Goal: Book appointment/travel/reservation

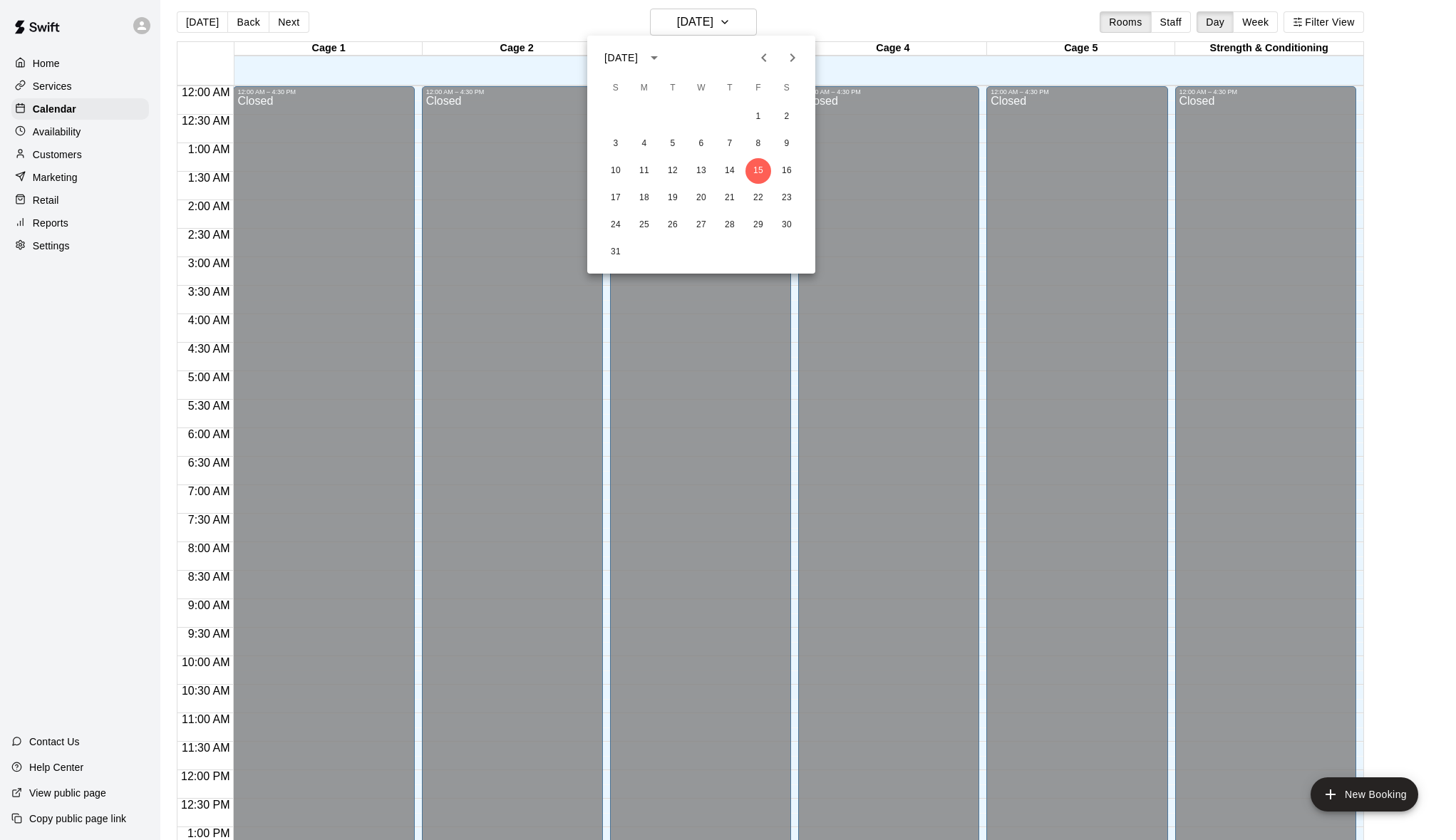
scroll to position [564, 0]
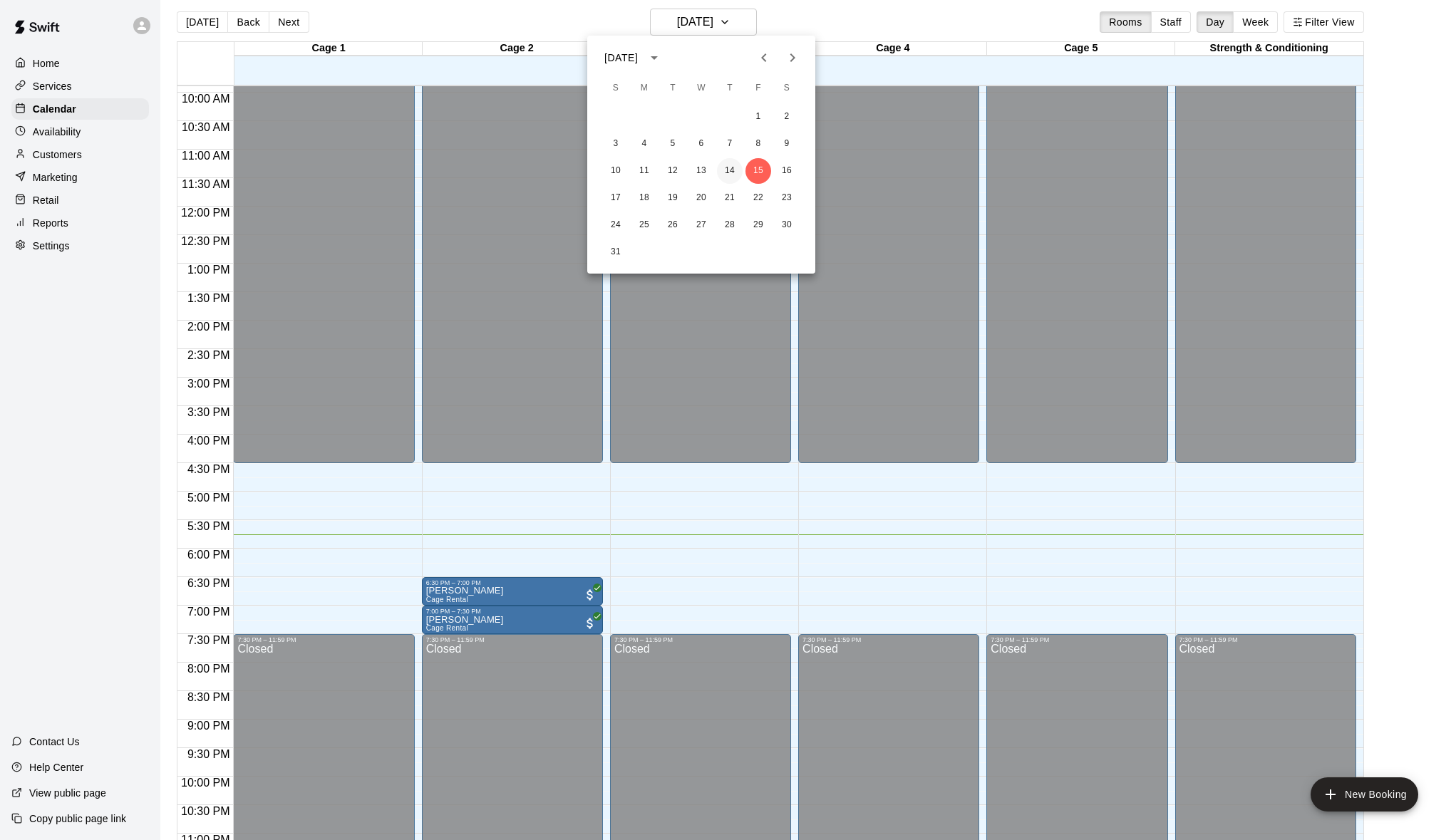
click at [731, 175] on button "14" at bounding box center [729, 170] width 25 height 25
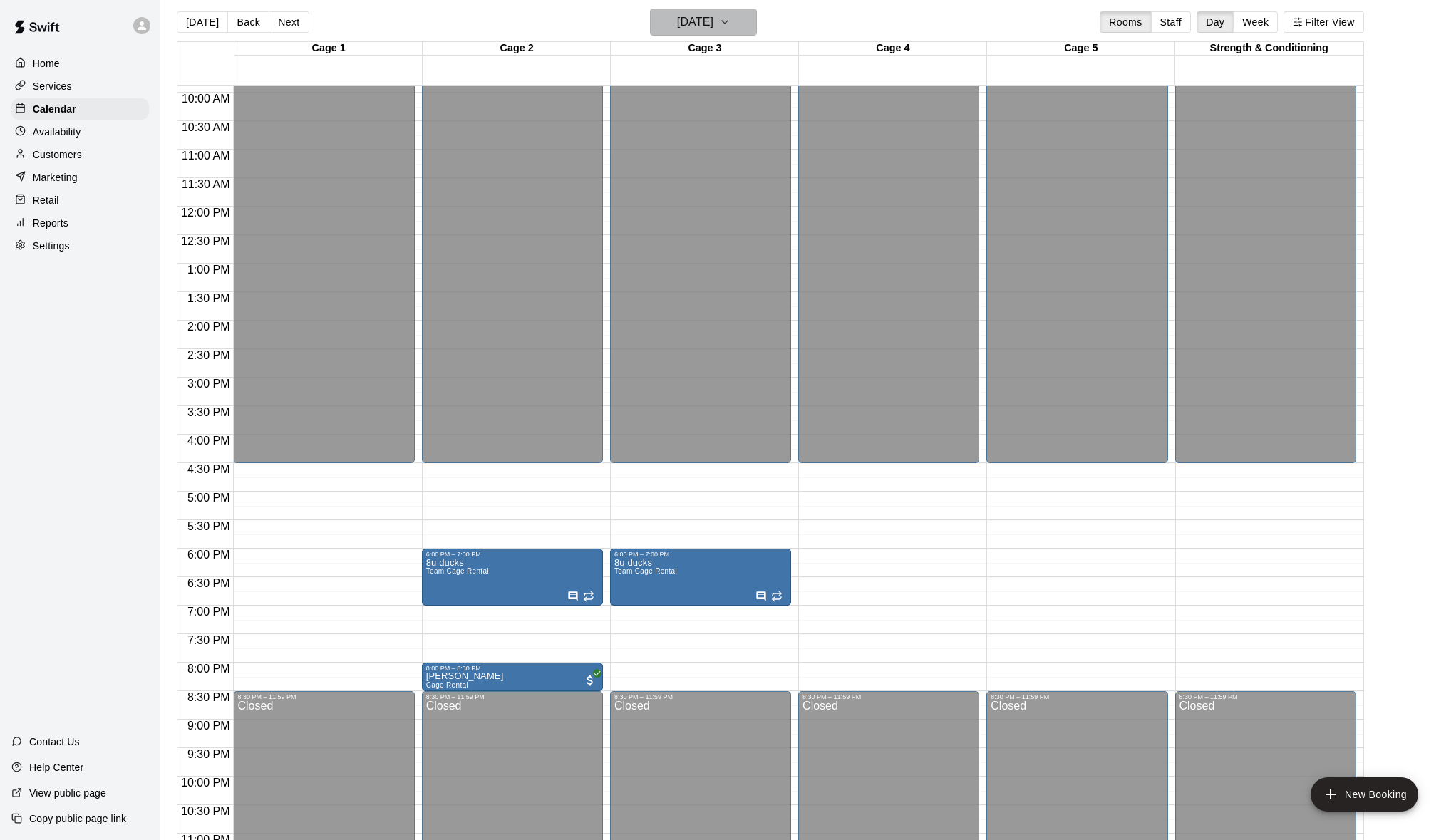
click at [677, 25] on h6 "[DATE]" at bounding box center [696, 22] width 37 height 20
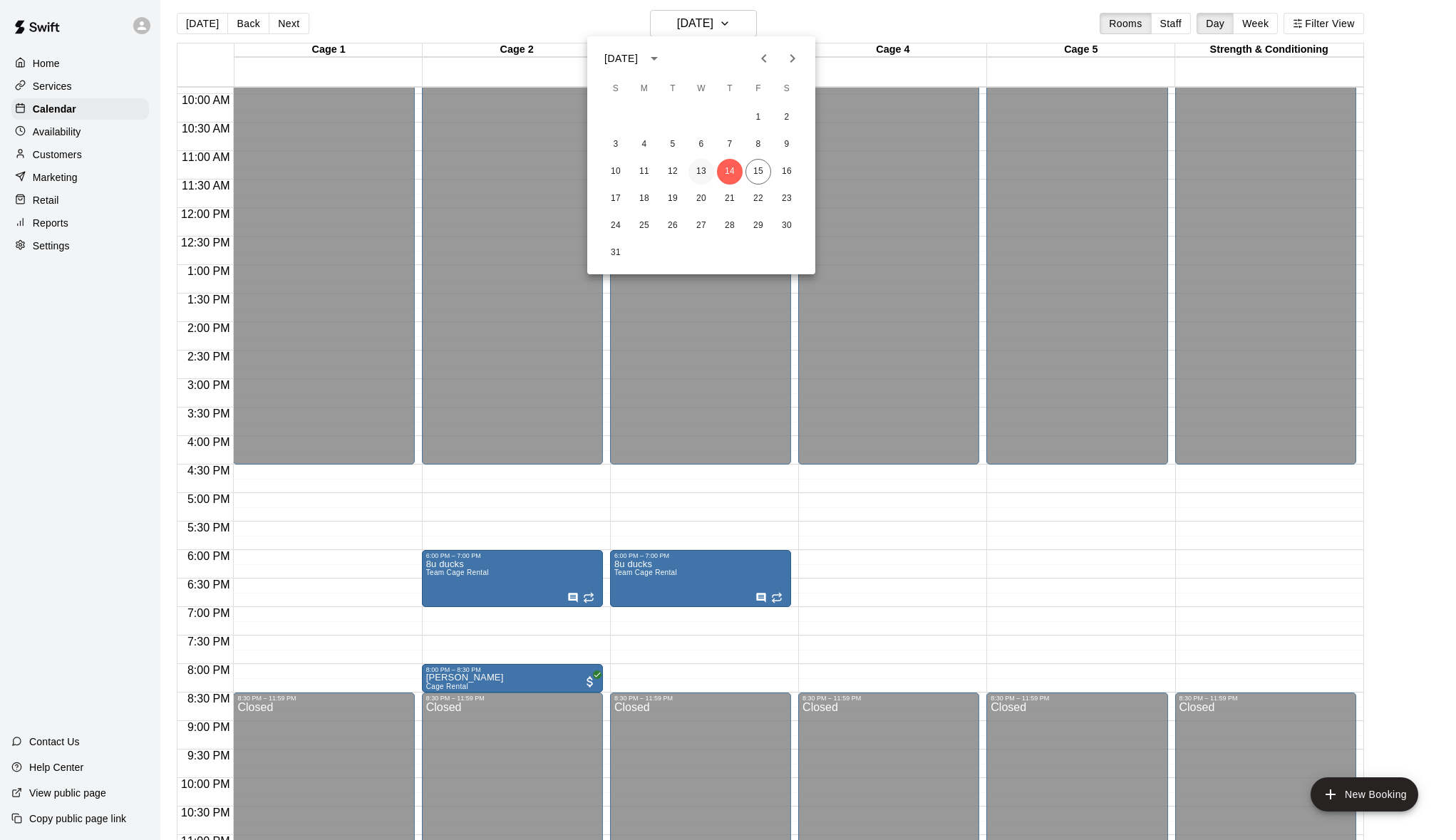
click at [695, 168] on button "13" at bounding box center [701, 171] width 25 height 25
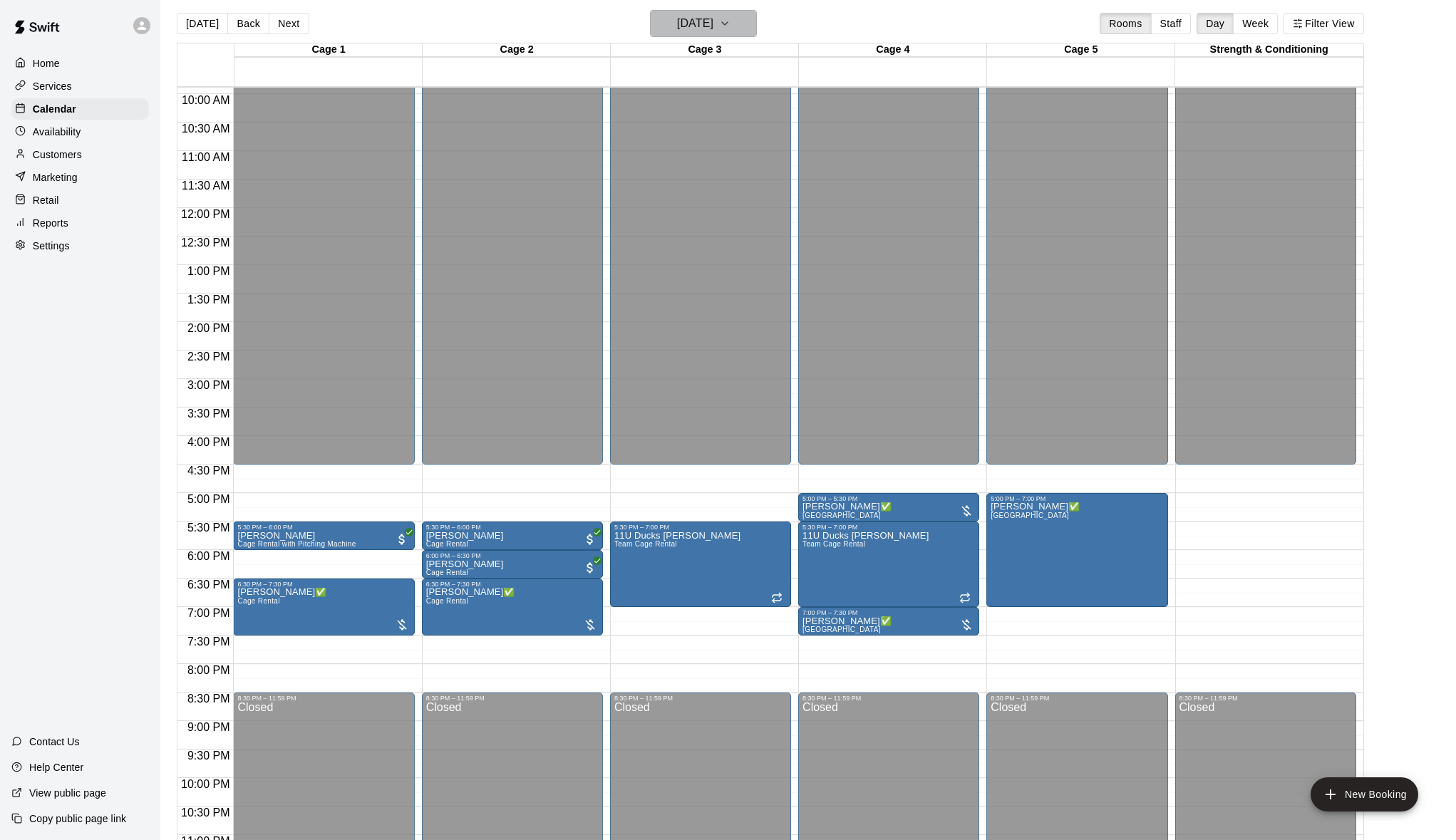
click at [677, 24] on h6 "[DATE]" at bounding box center [696, 24] width 37 height 20
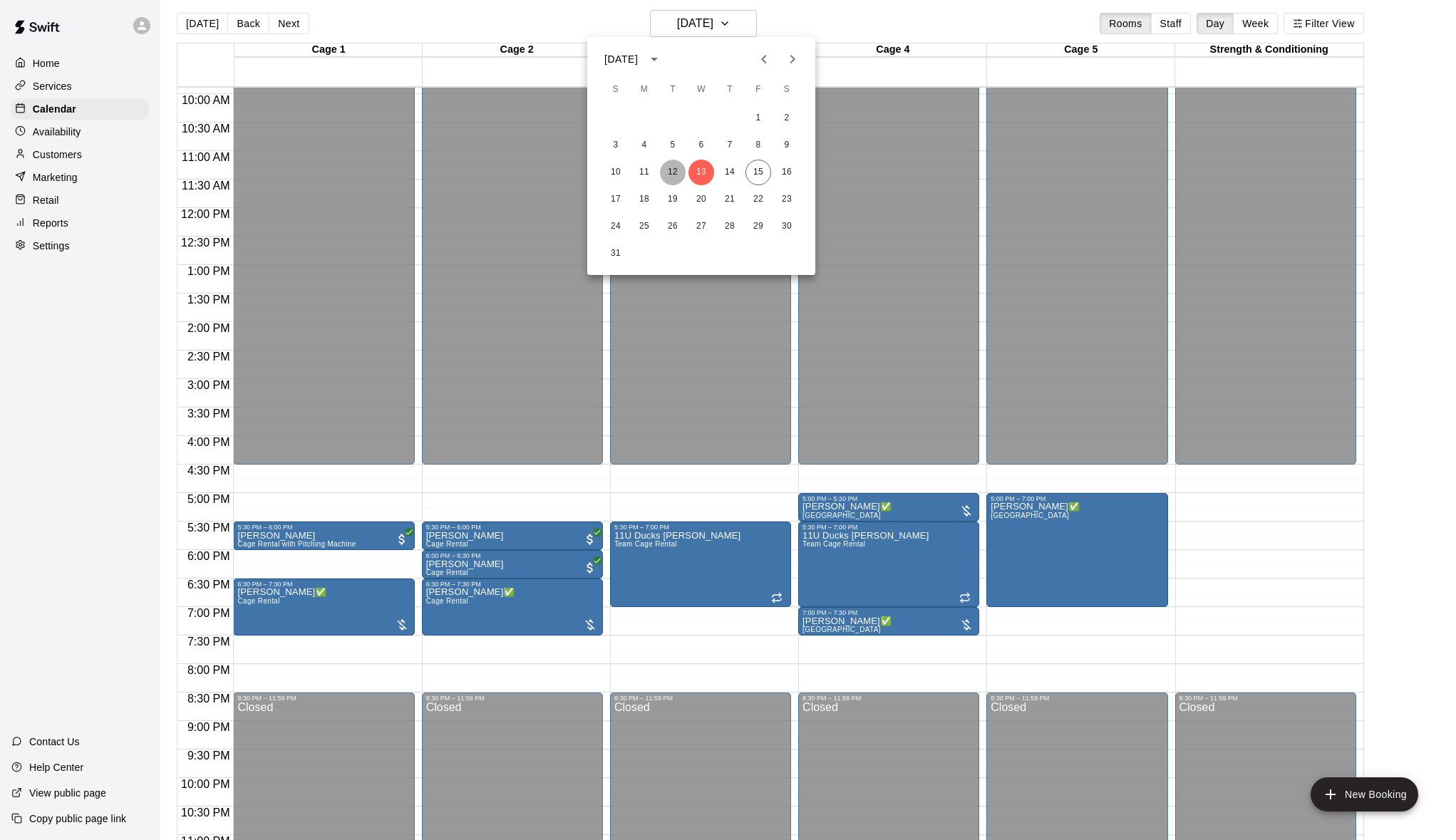
click at [670, 166] on button "12" at bounding box center [672, 172] width 25 height 25
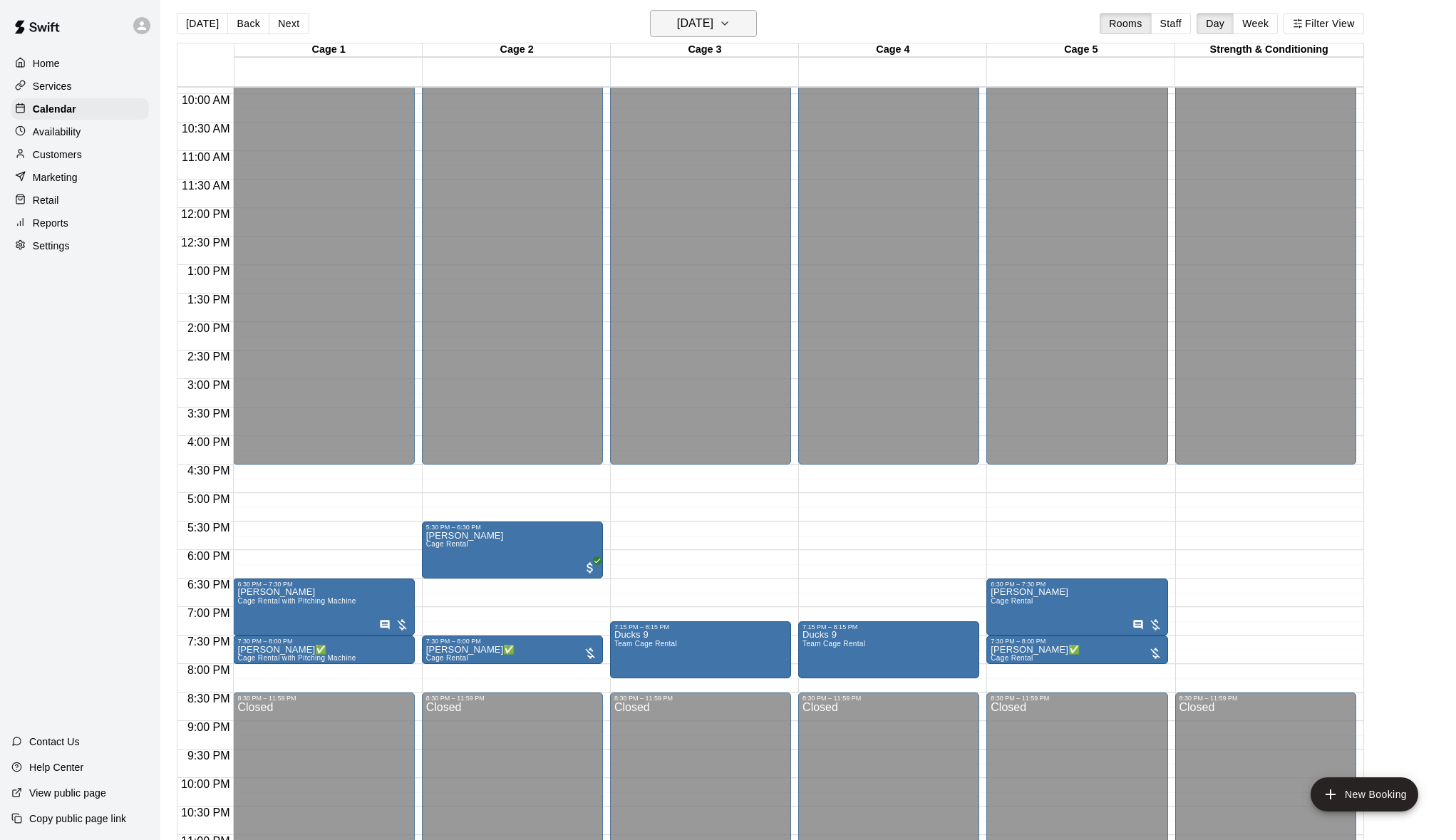
click at [691, 29] on h6 "[DATE]" at bounding box center [696, 24] width 37 height 20
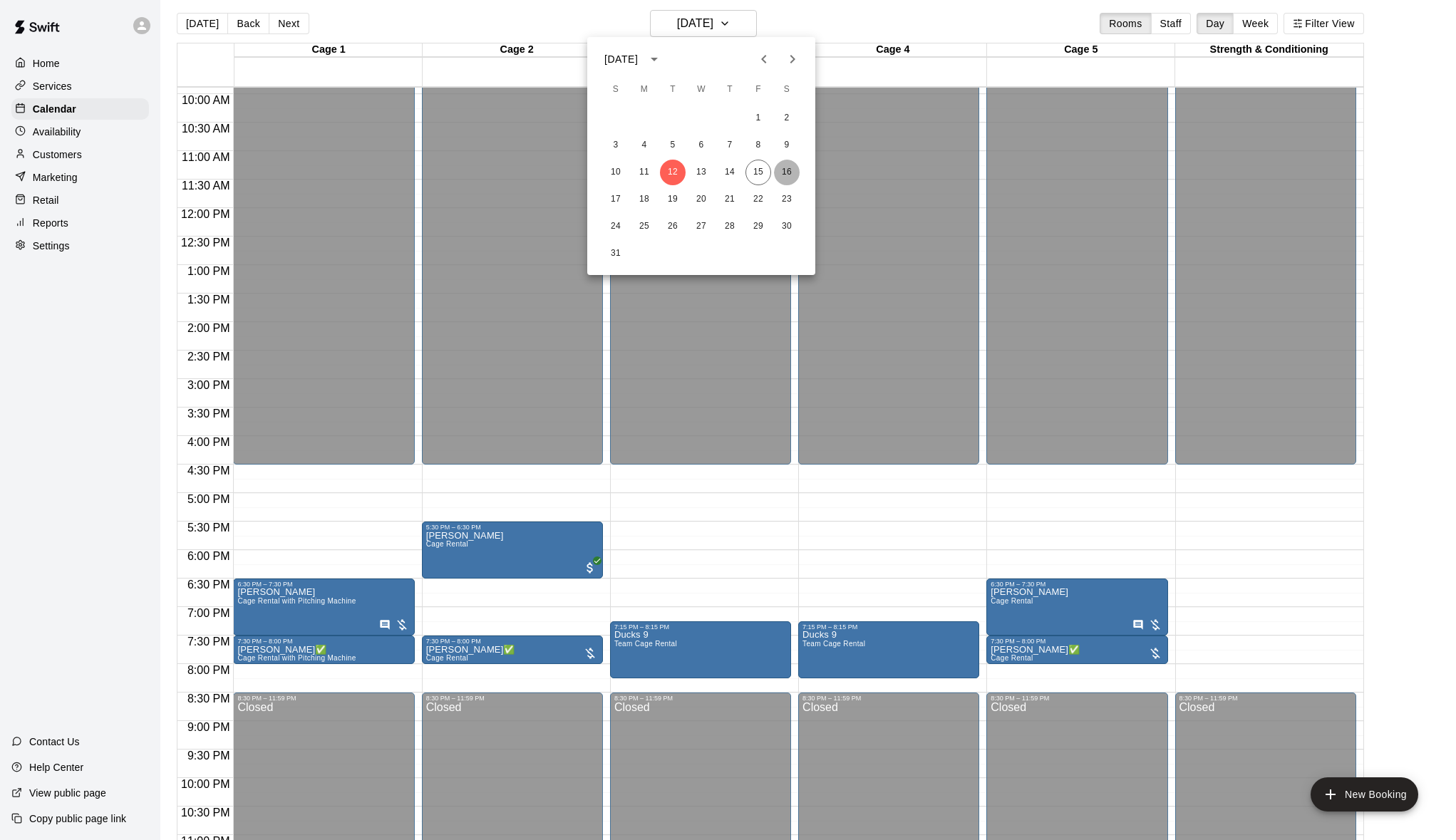
click at [790, 178] on button "16" at bounding box center [786, 172] width 25 height 25
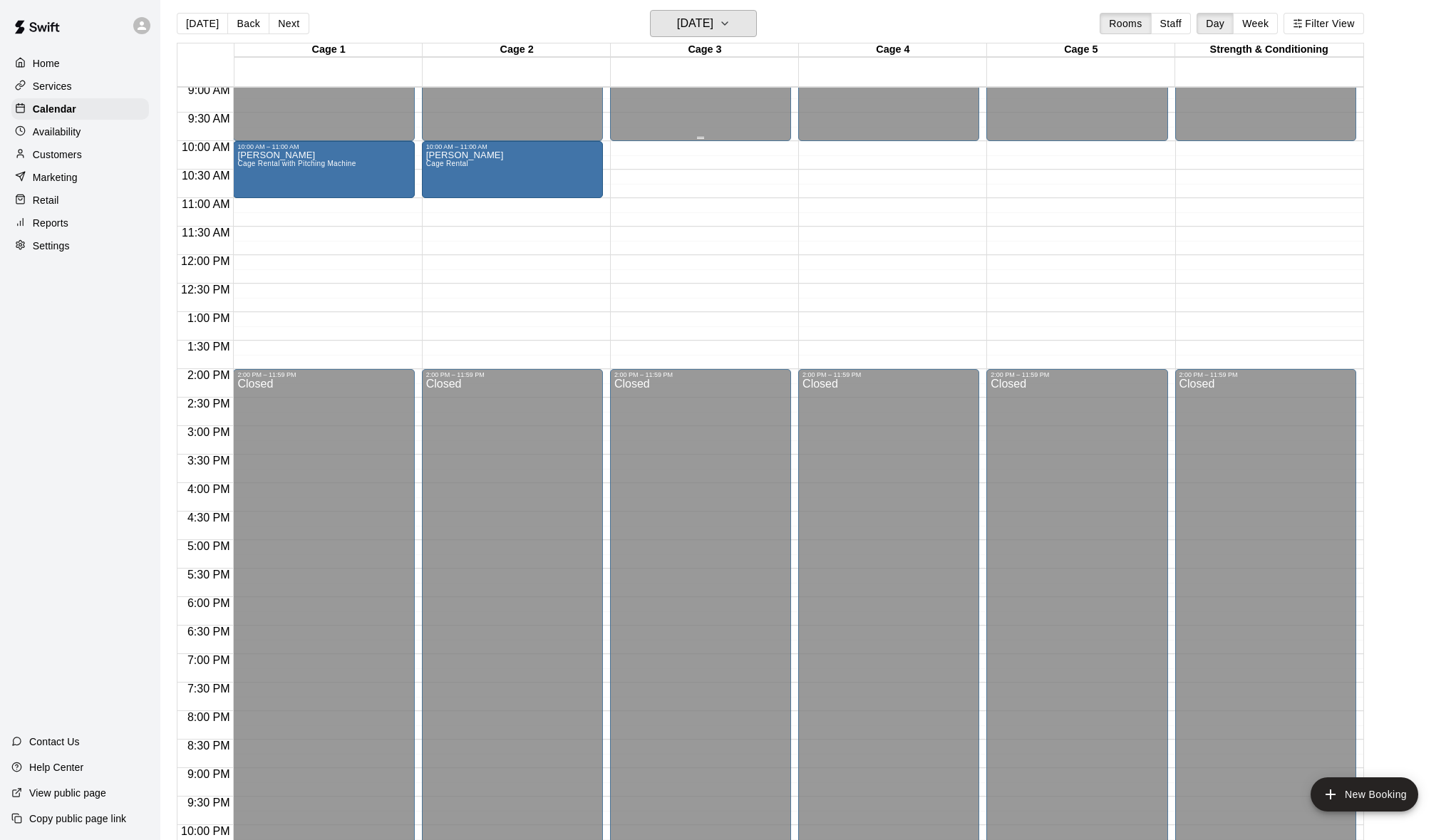
scroll to position [510, 0]
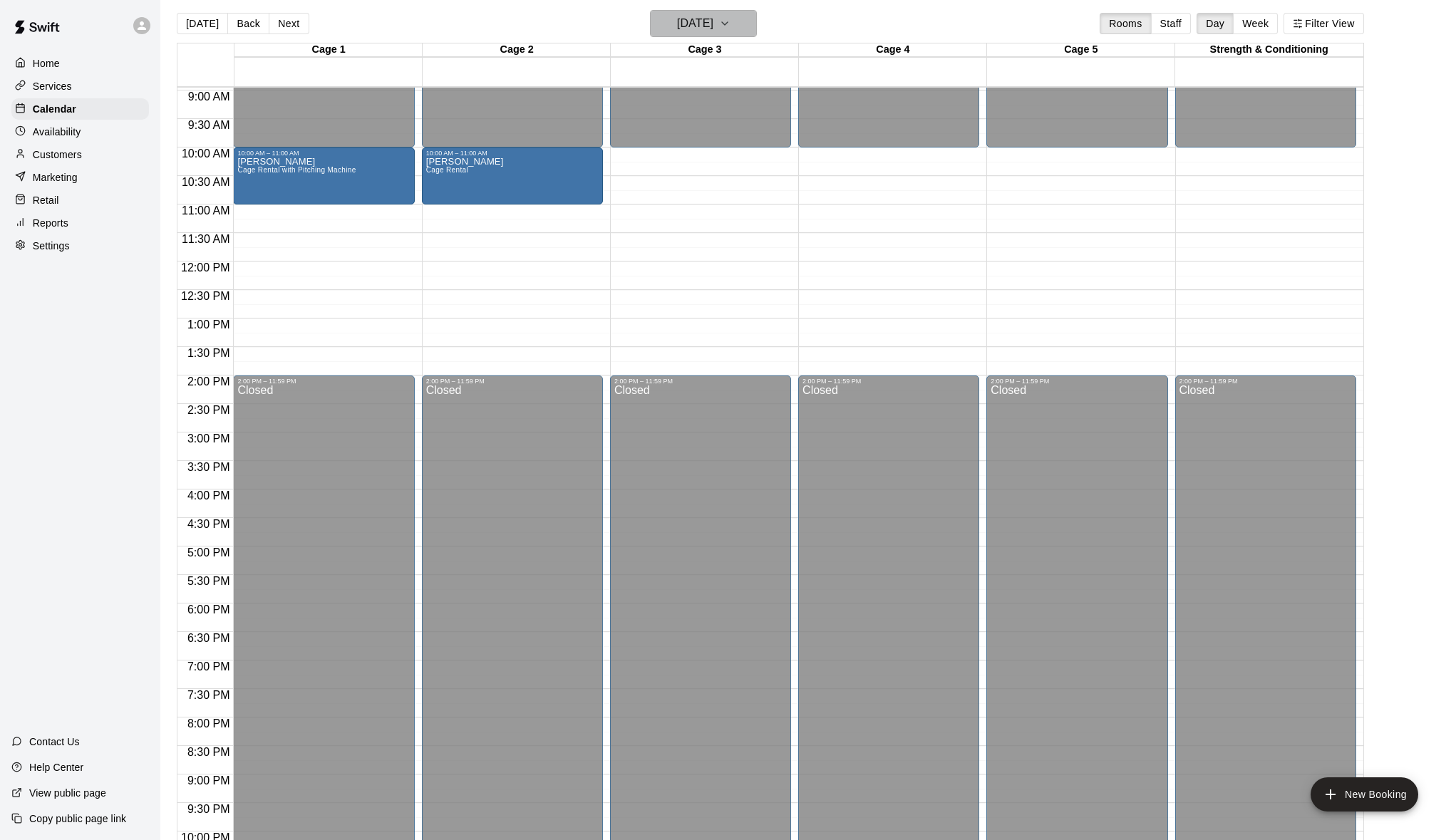
click at [695, 14] on h6 "[DATE]" at bounding box center [696, 24] width 37 height 20
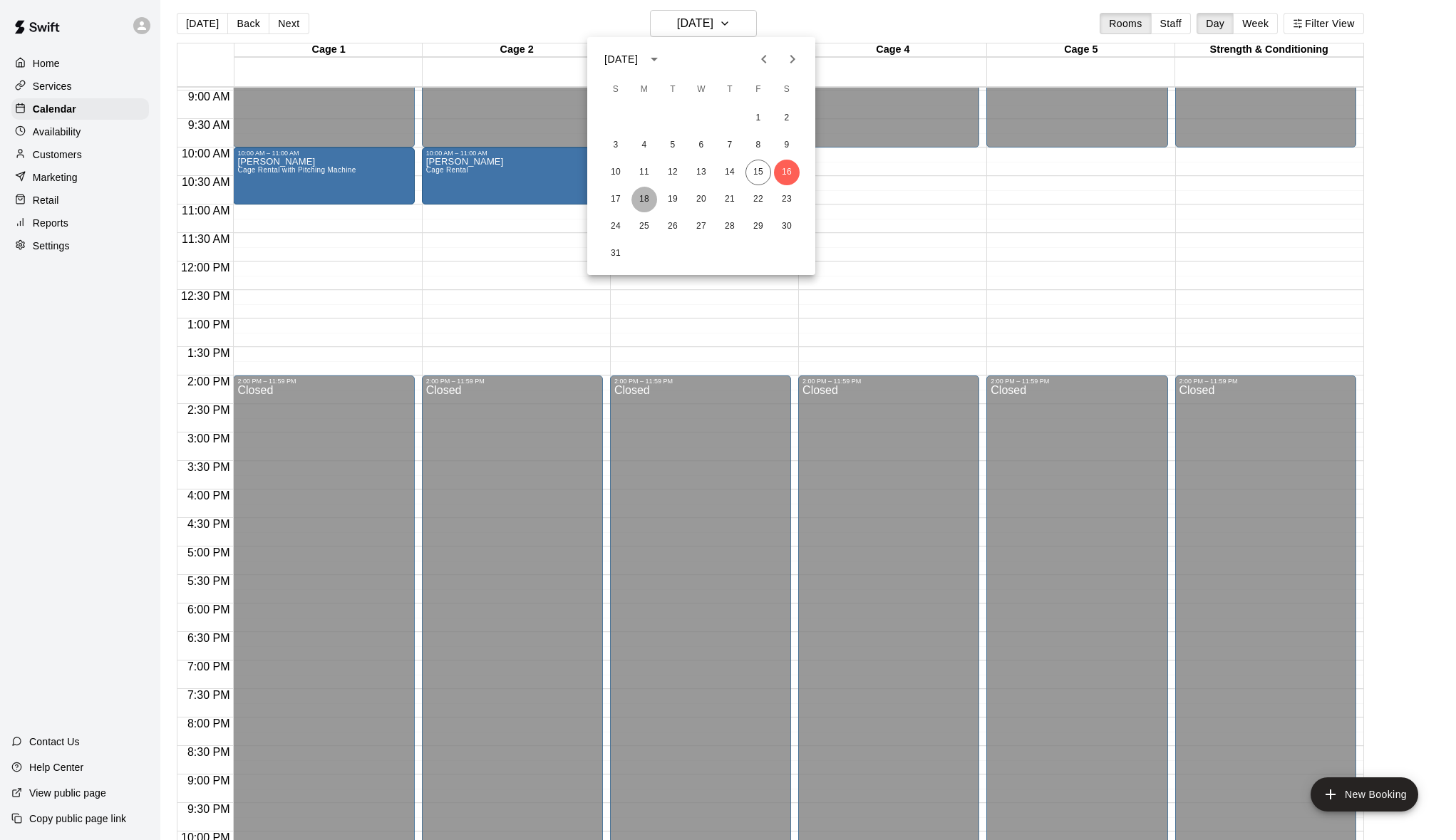
click at [642, 205] on button "18" at bounding box center [643, 199] width 25 height 25
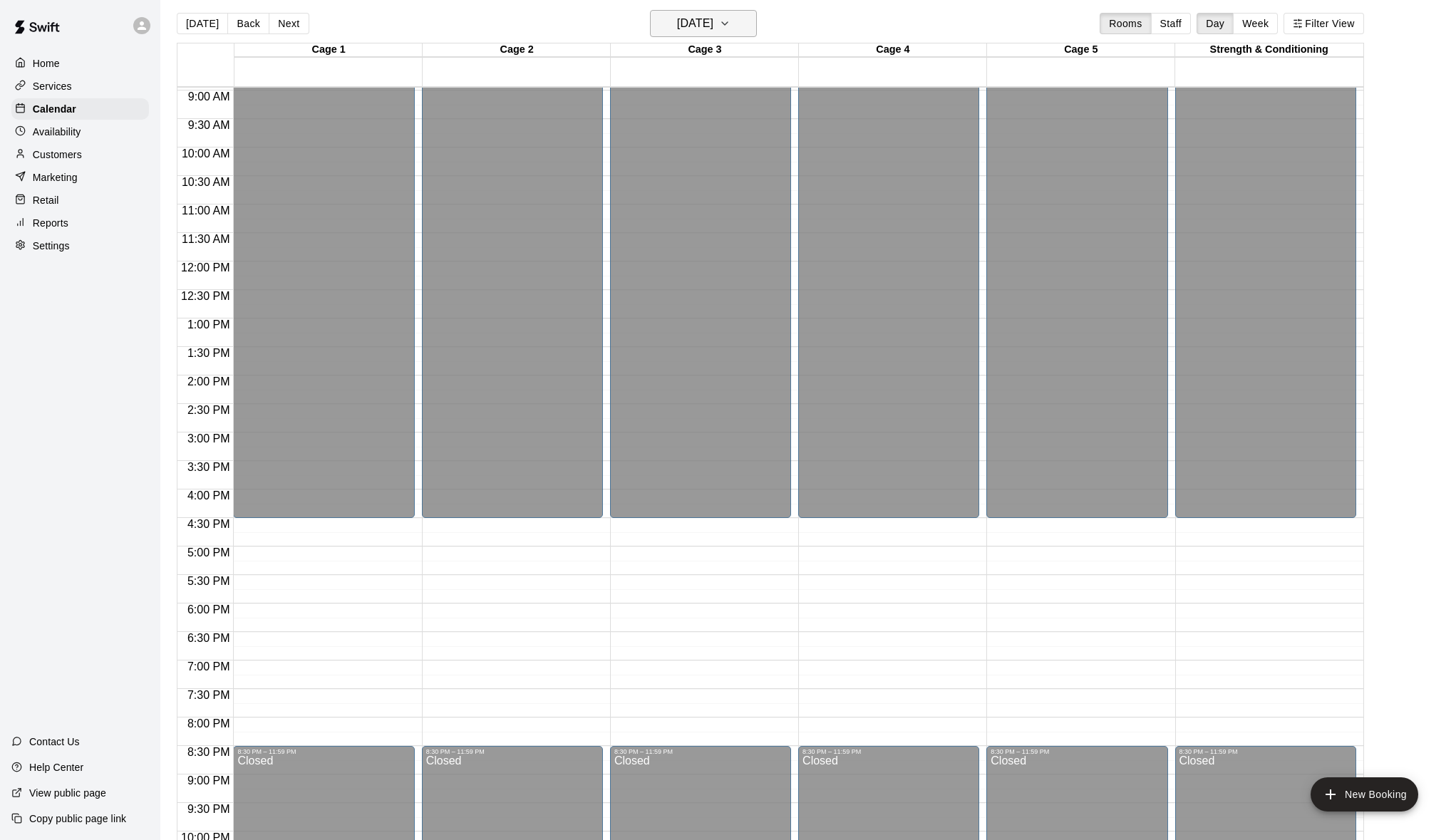
click at [731, 19] on icon "button" at bounding box center [725, 24] width 11 height 17
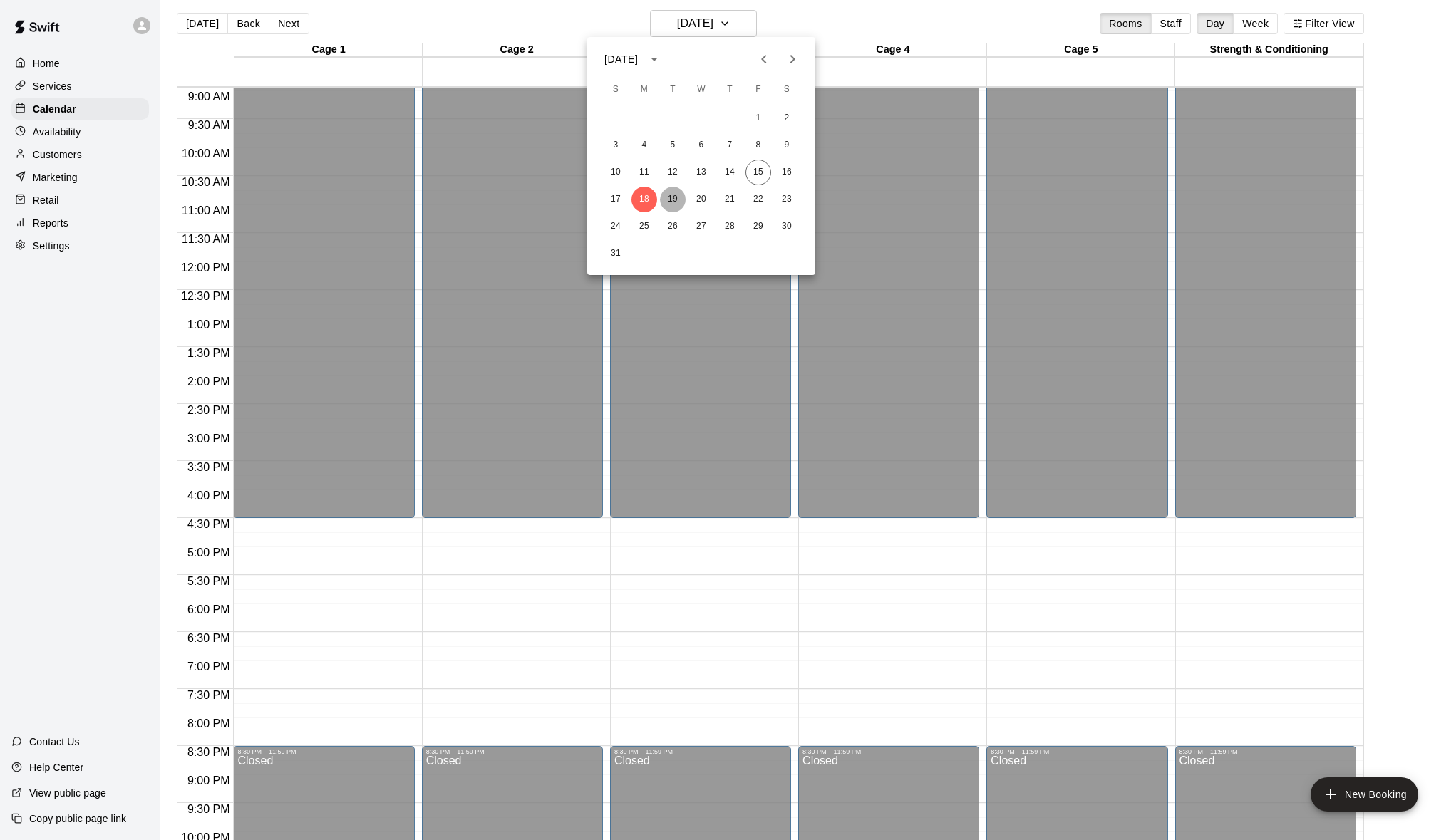
click at [672, 200] on button "19" at bounding box center [672, 199] width 25 height 25
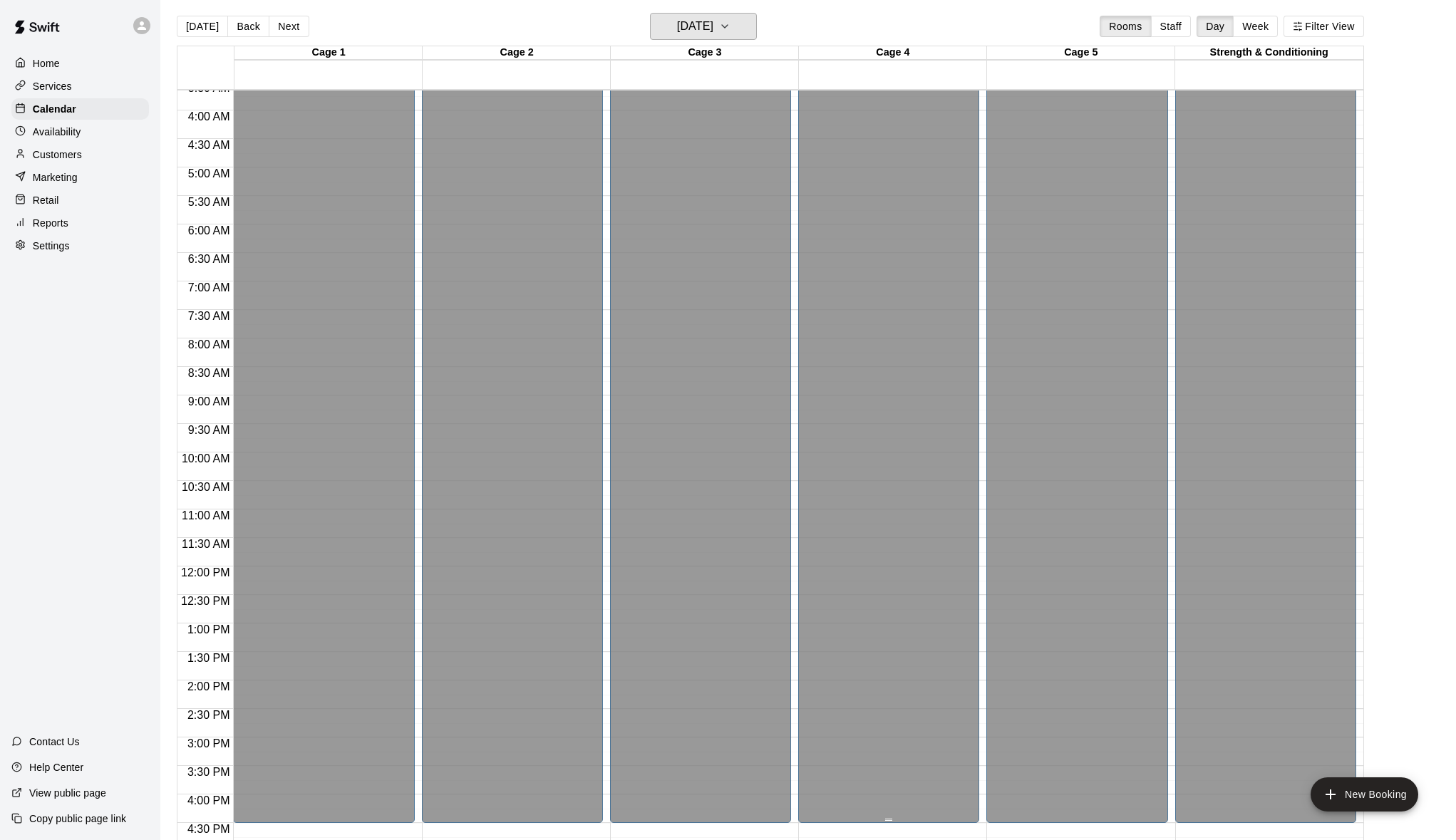
scroll to position [0, 0]
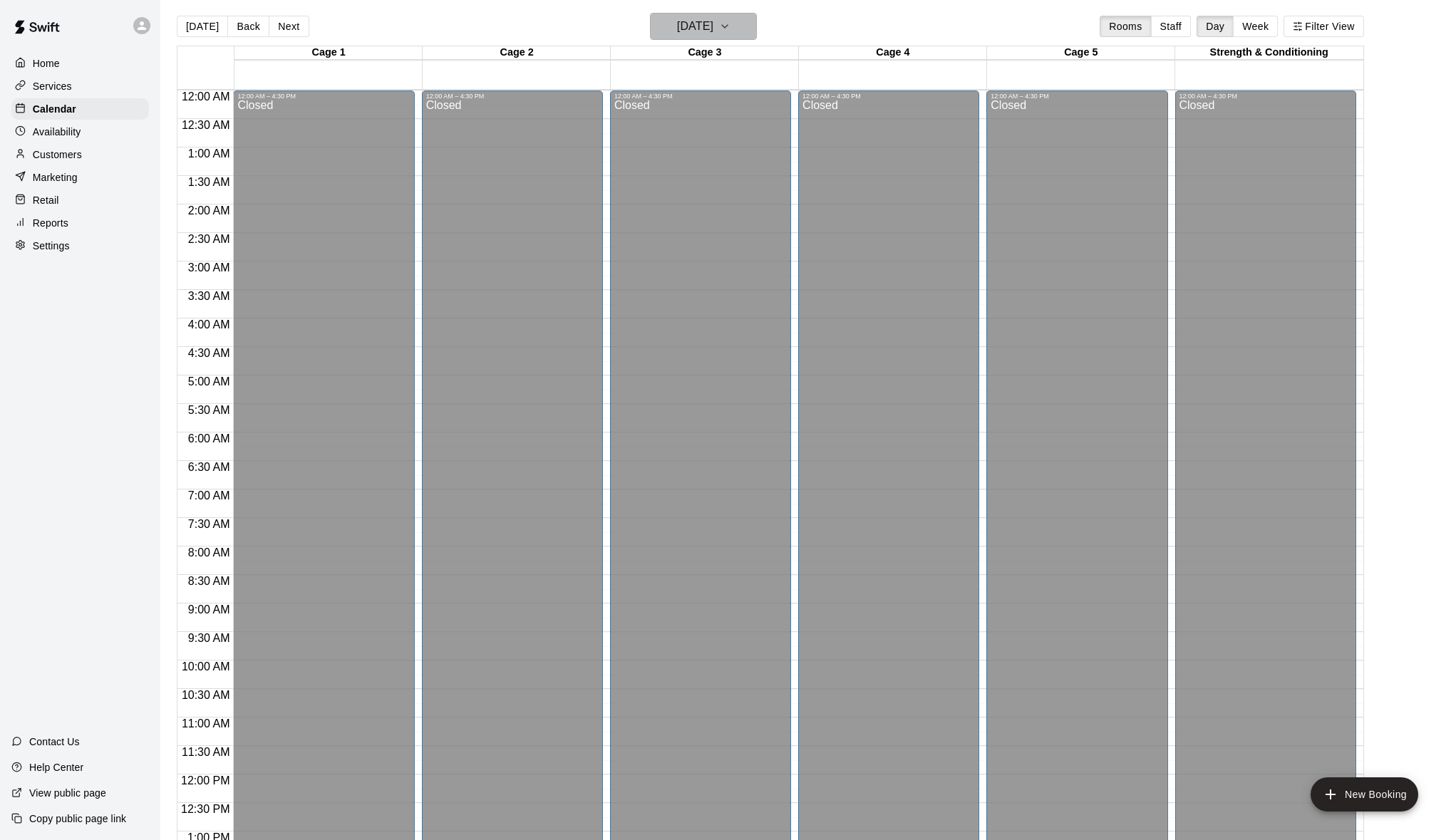
click at [693, 18] on h6 "[DATE]" at bounding box center [696, 26] width 37 height 20
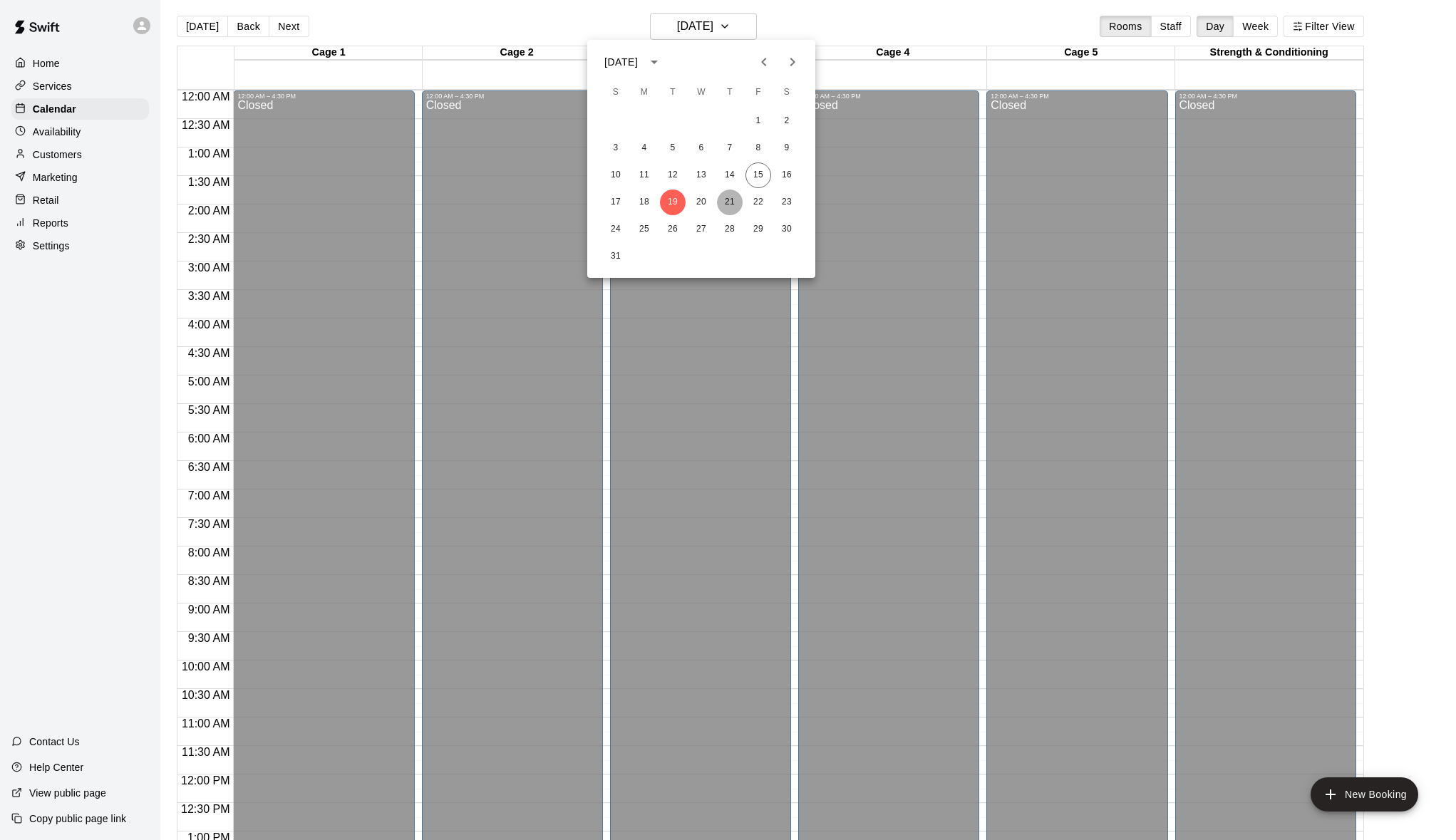
click at [732, 199] on button "21" at bounding box center [729, 201] width 25 height 25
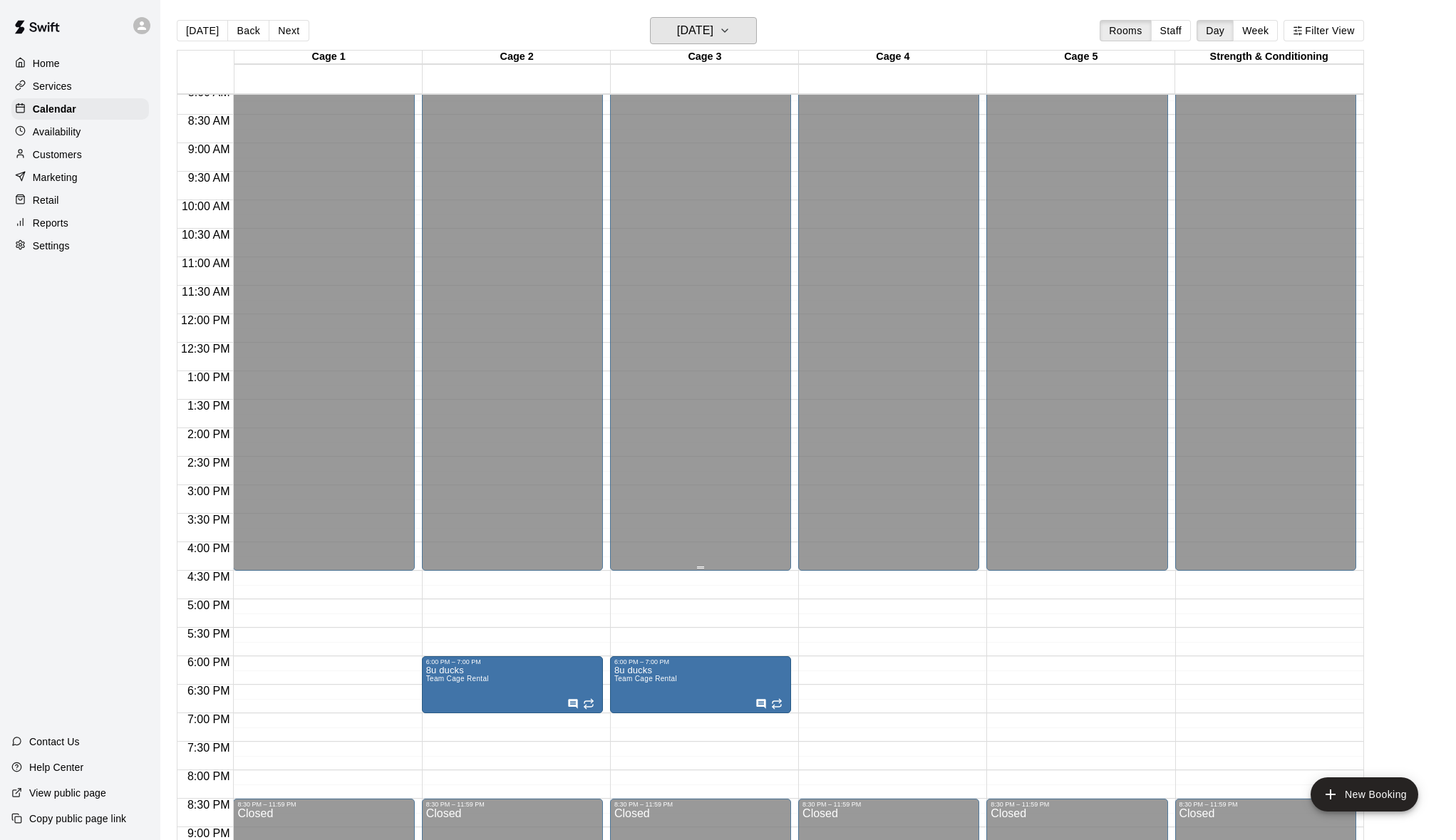
scroll to position [606, 0]
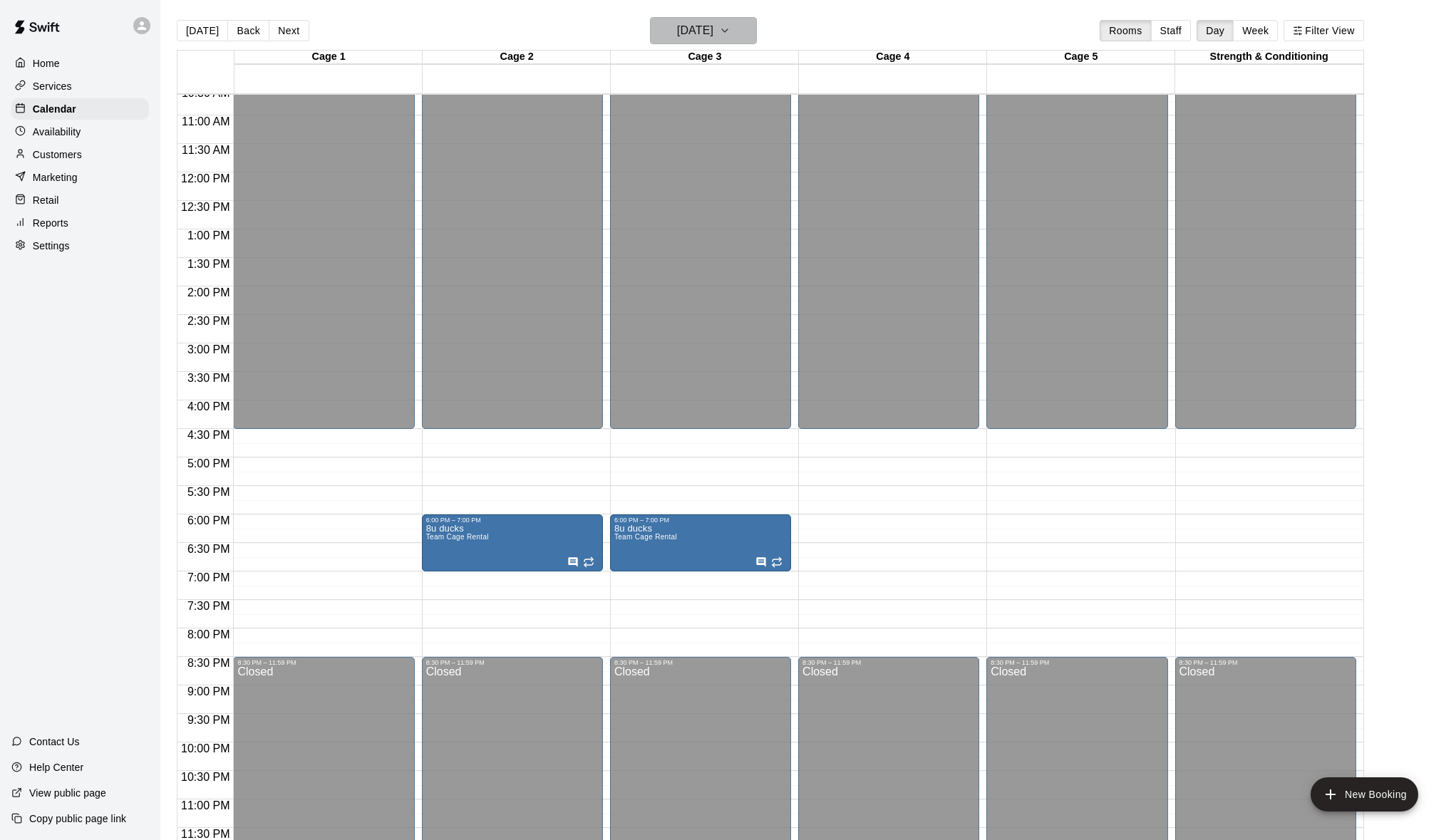
click at [738, 28] on button "[DATE]" at bounding box center [703, 30] width 107 height 27
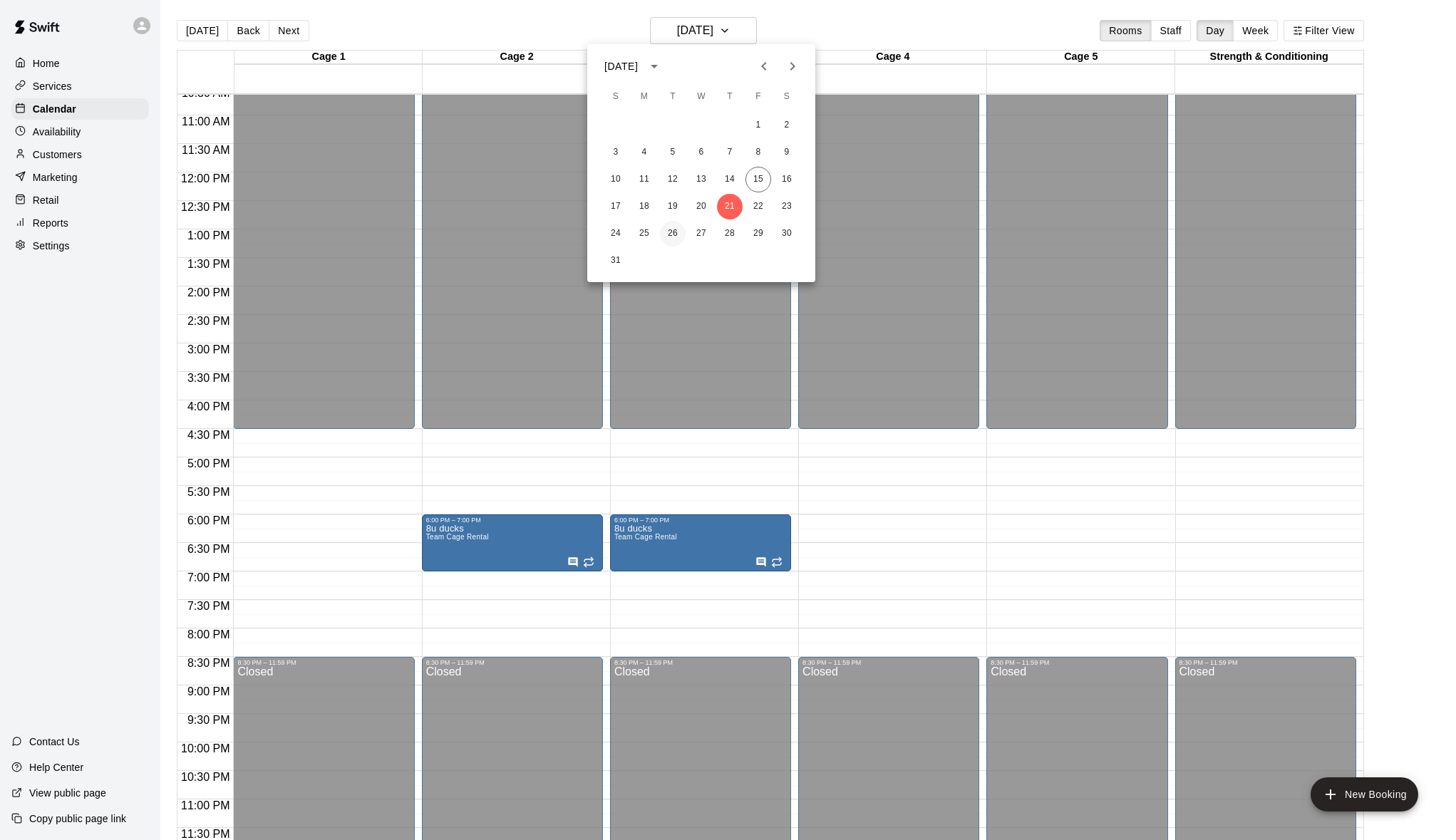
click at [668, 232] on button "26" at bounding box center [672, 233] width 25 height 25
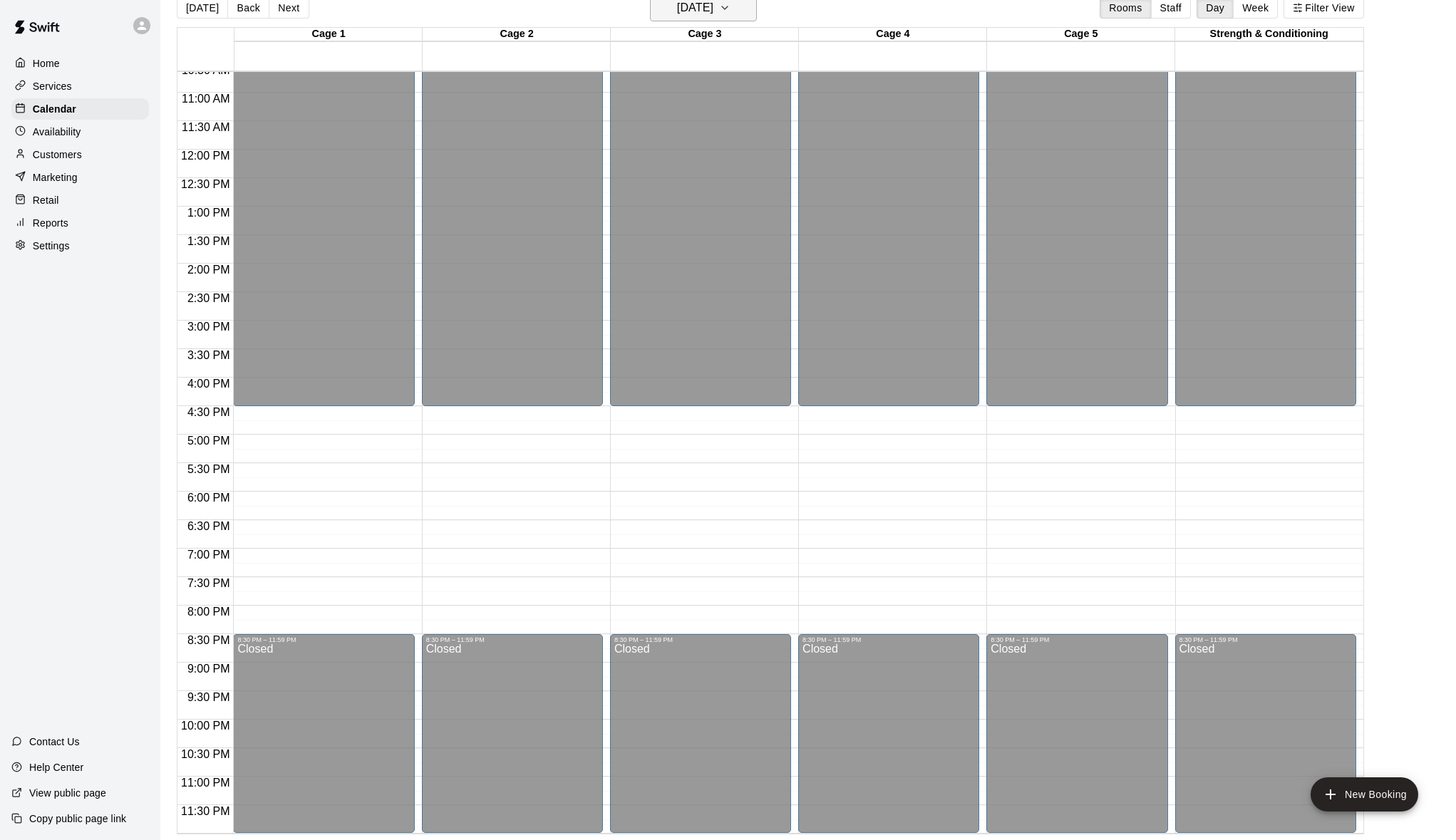
click at [713, 17] on h6 "[DATE]" at bounding box center [696, 8] width 37 height 20
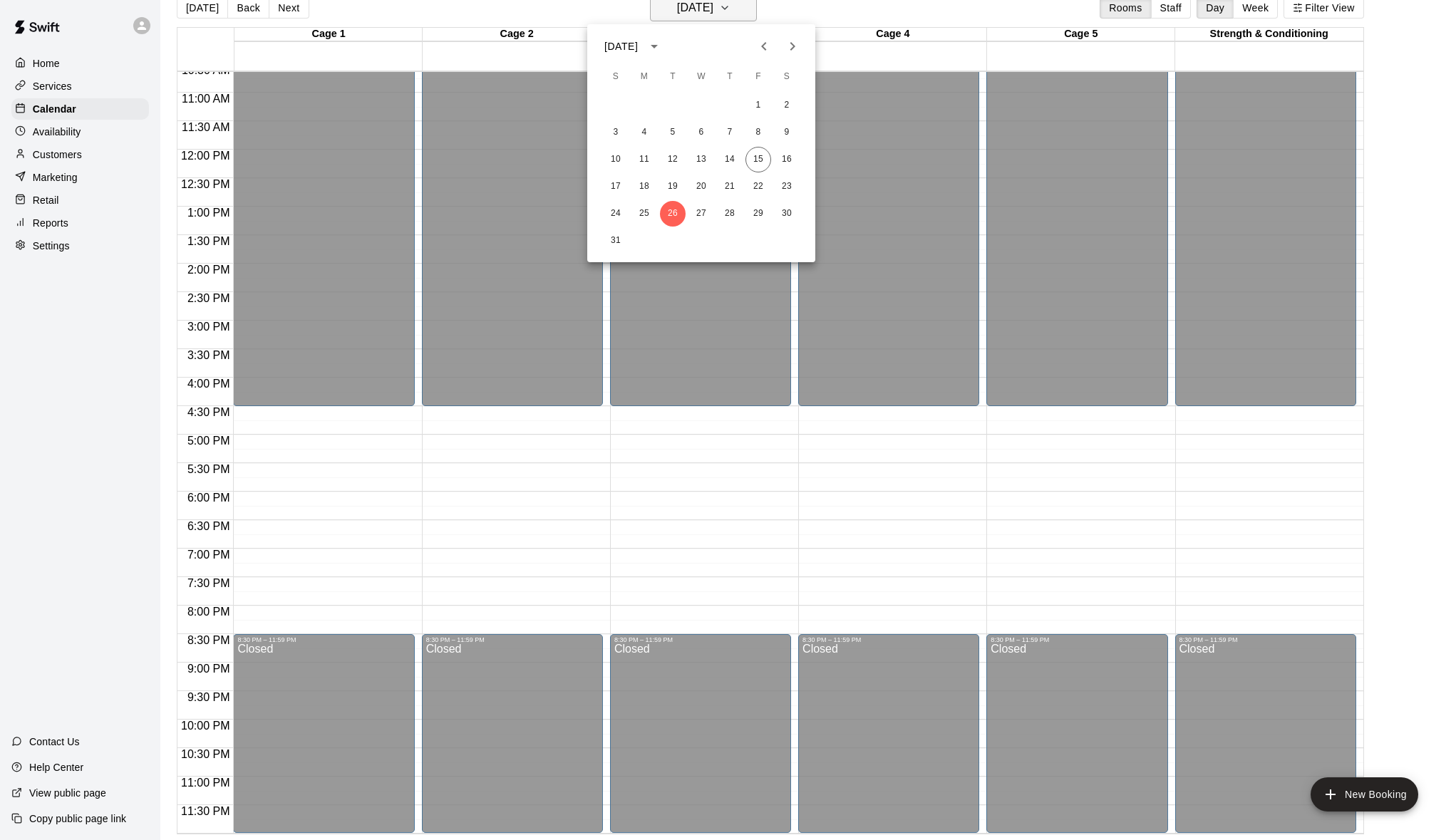
scroll to position [18, 0]
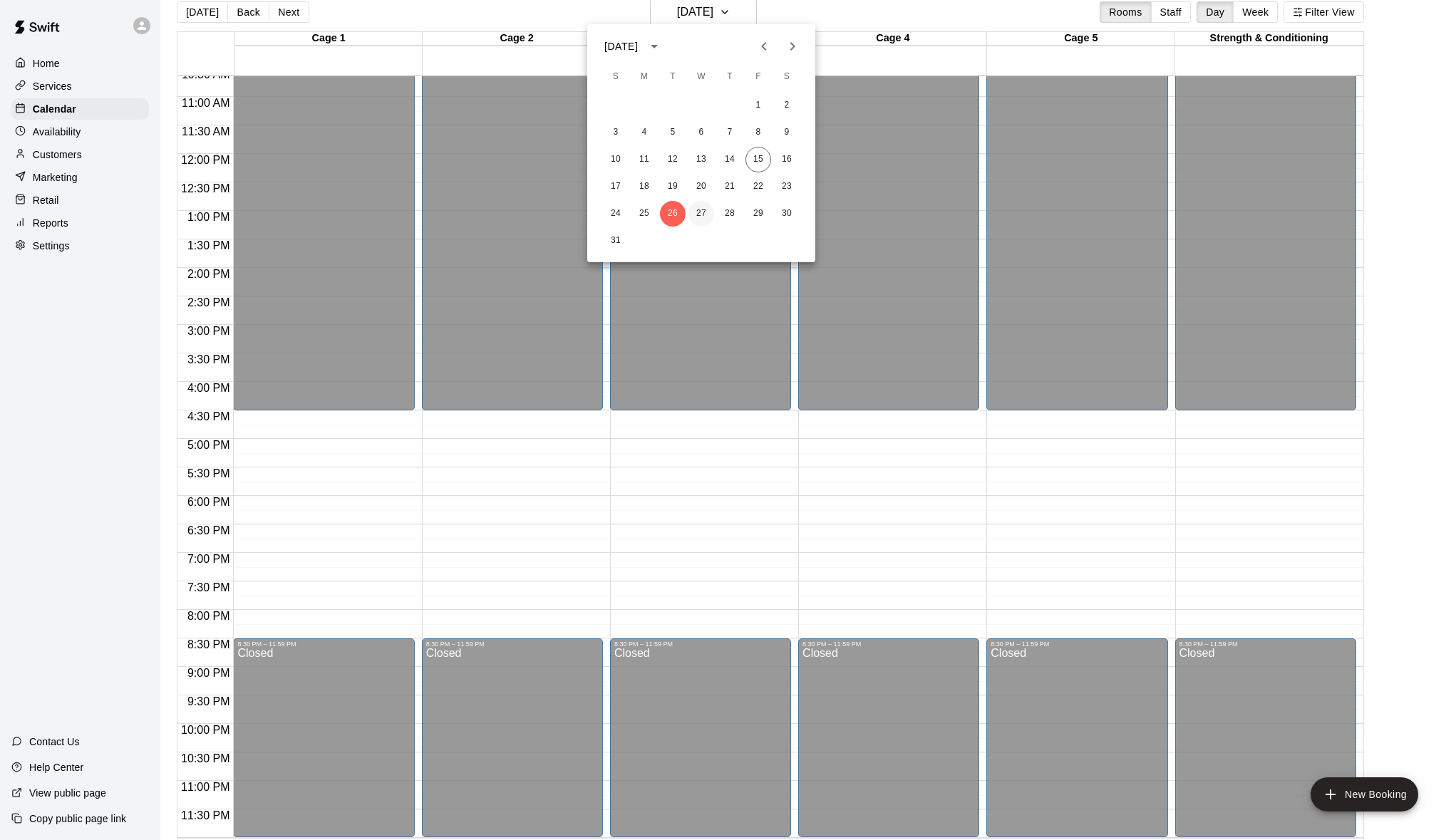
click at [695, 211] on button "27" at bounding box center [701, 213] width 25 height 25
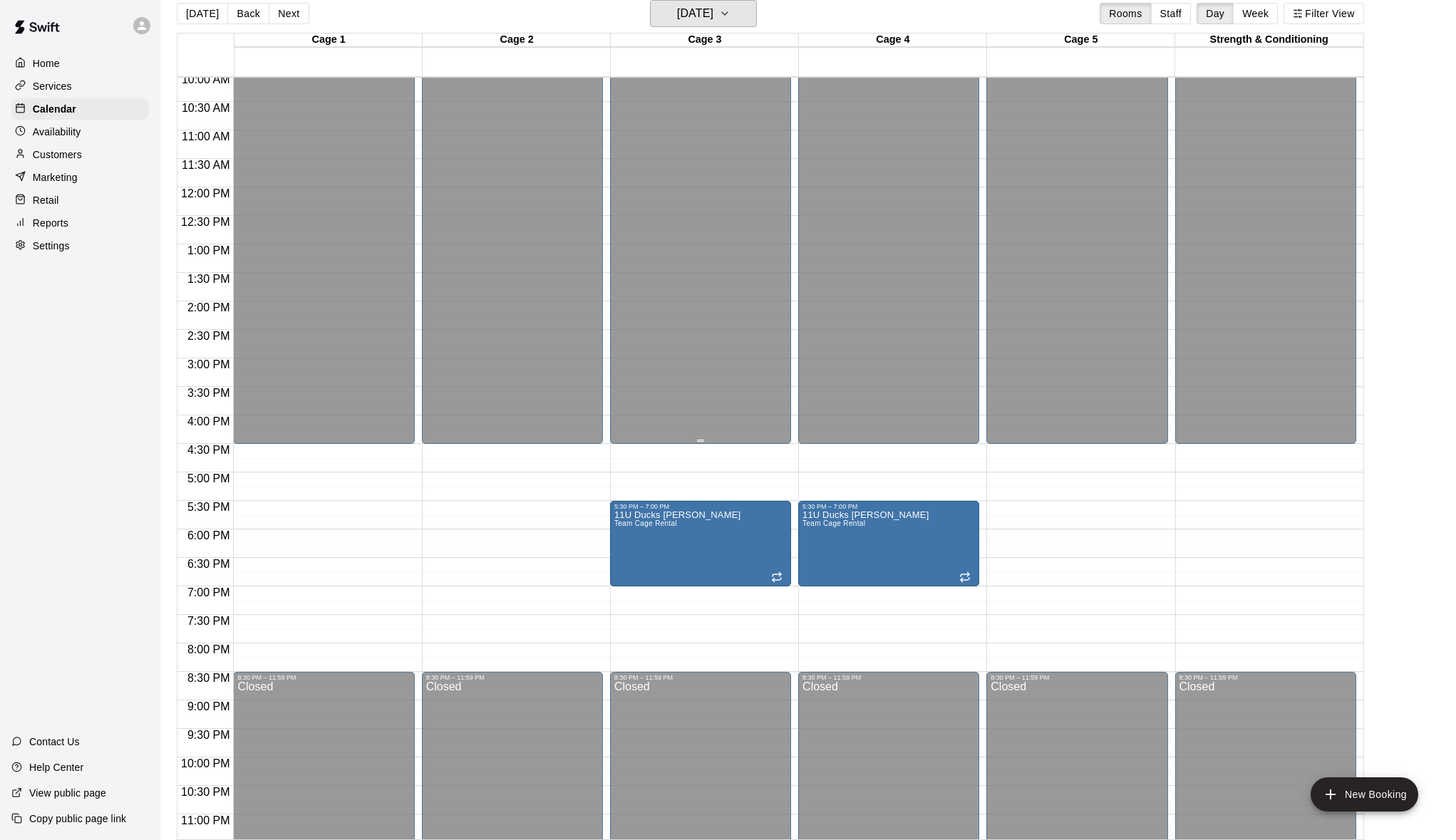
scroll to position [606, 0]
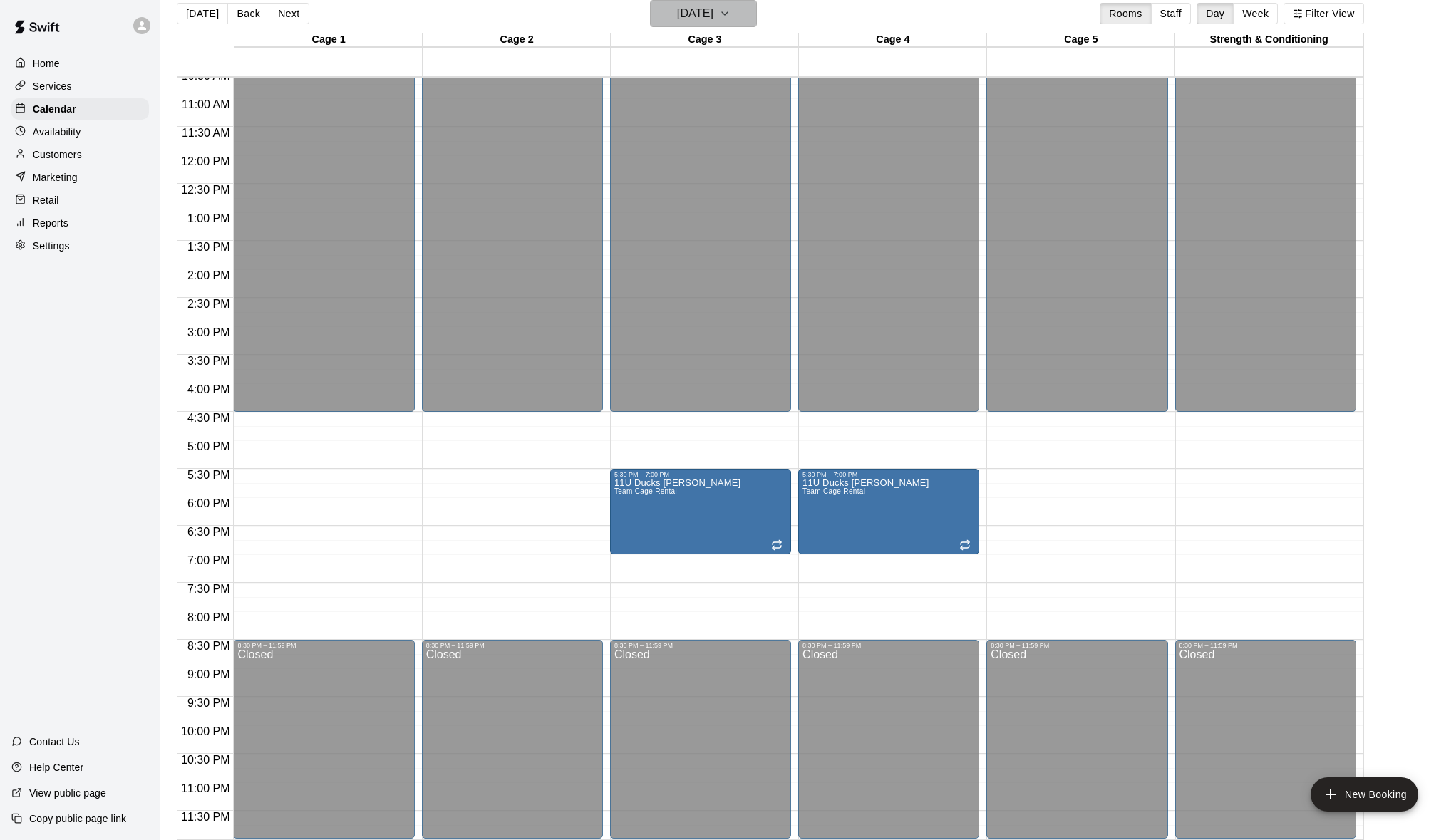
click at [697, 9] on h6 "[DATE]" at bounding box center [696, 13] width 37 height 20
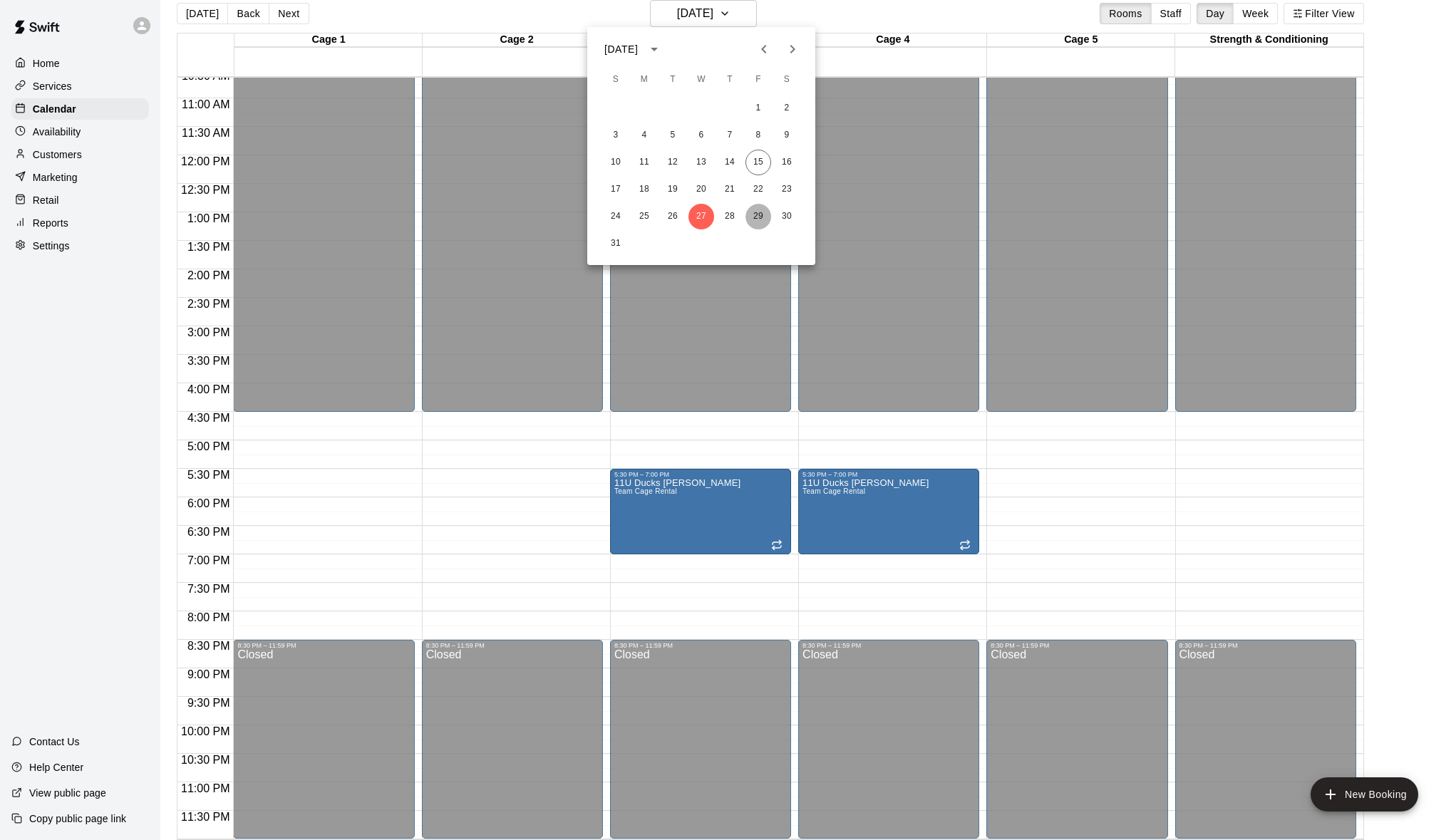
click at [752, 216] on button "29" at bounding box center [758, 216] width 25 height 25
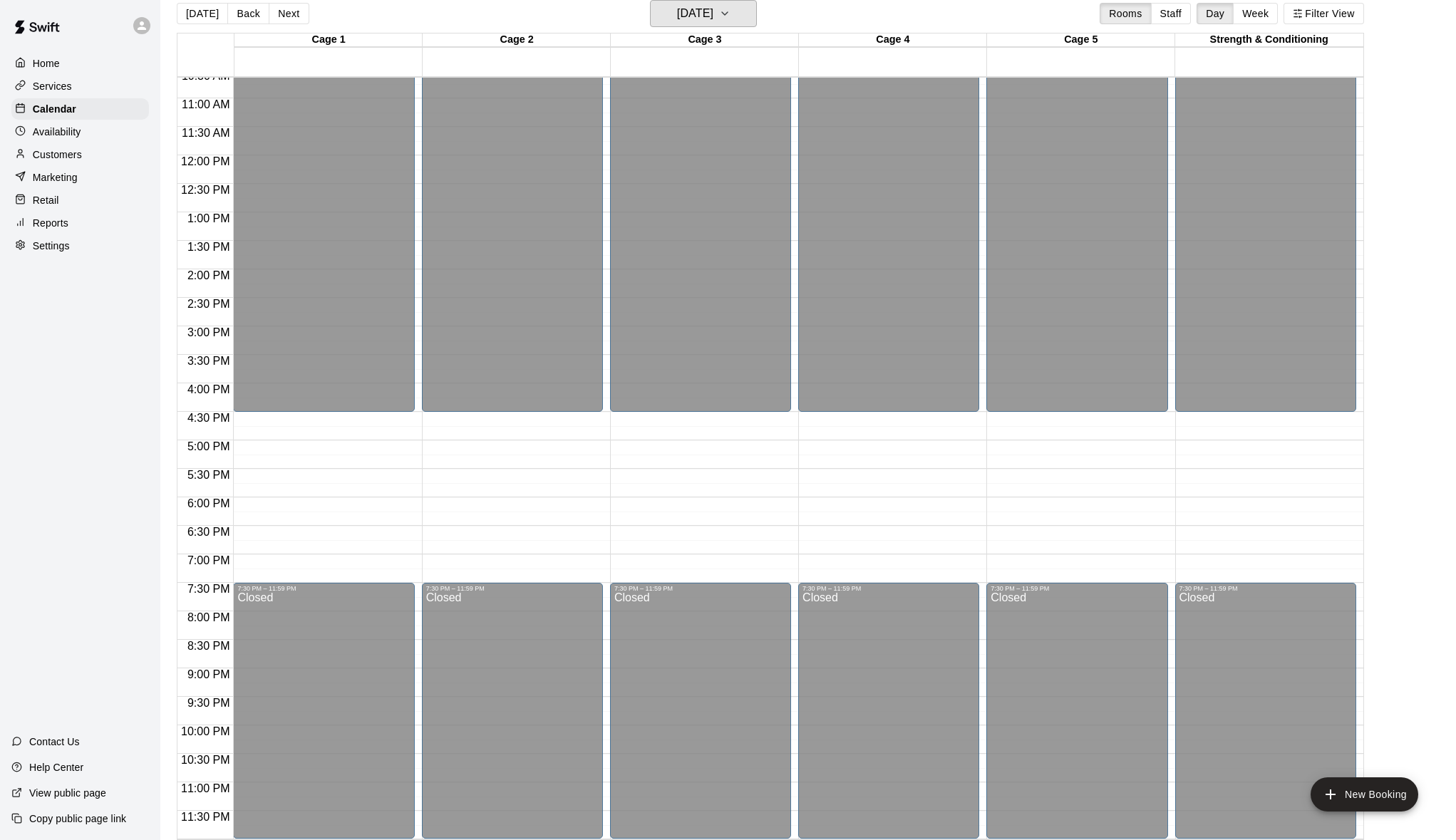
scroll to position [23, 0]
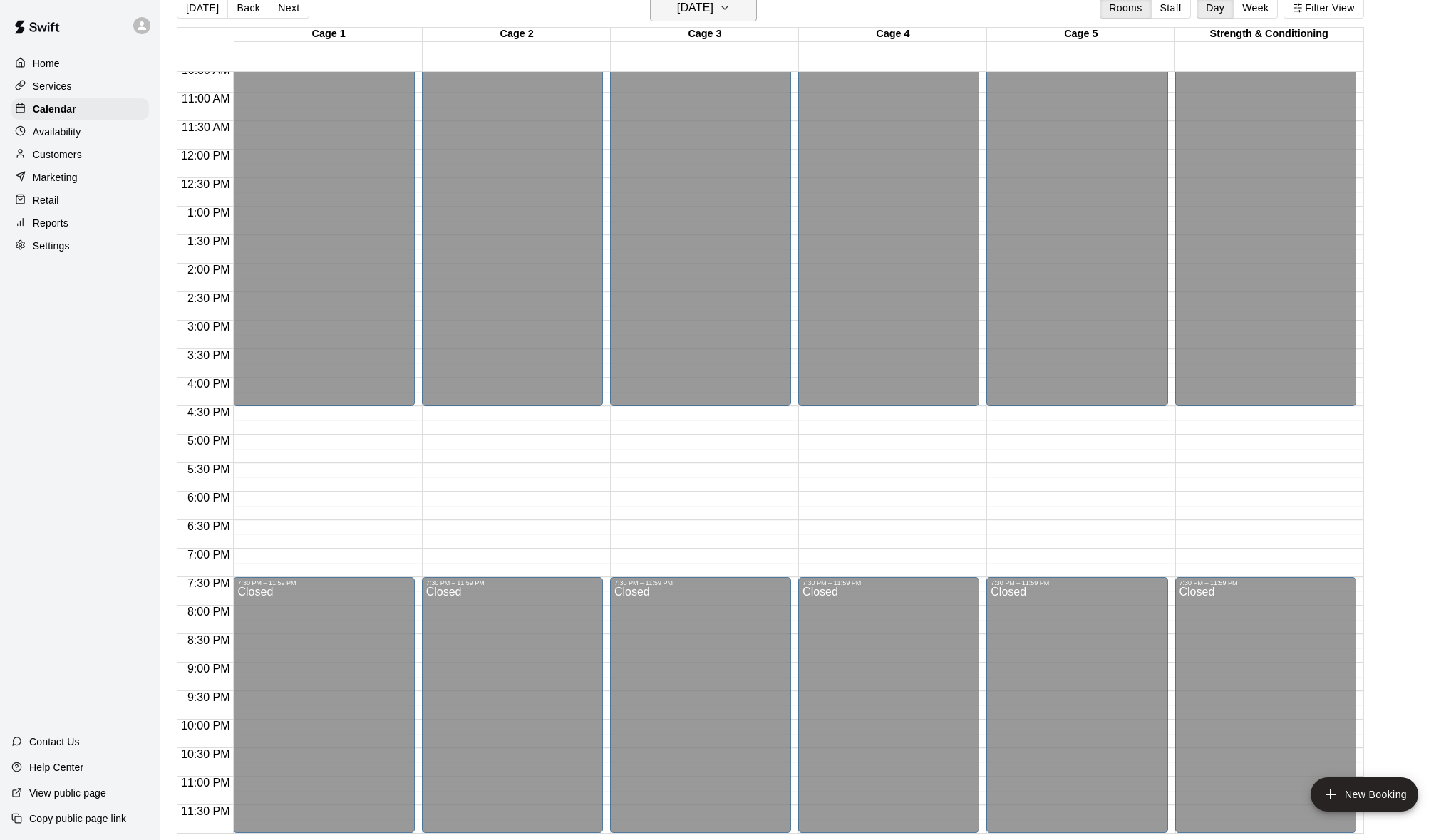
click at [701, 9] on h6 "[DATE]" at bounding box center [696, 8] width 37 height 20
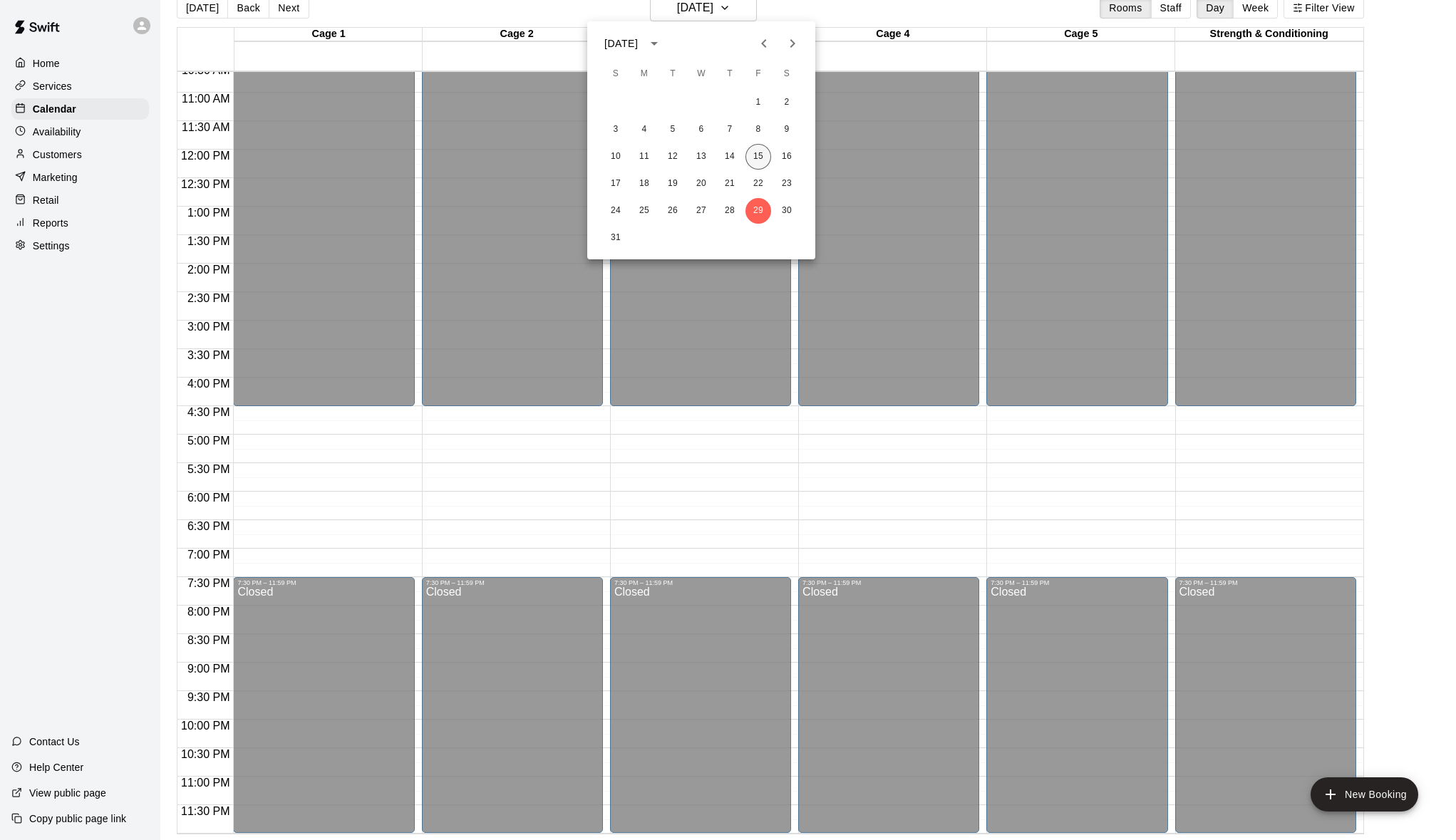
click at [760, 154] on button "15" at bounding box center [758, 156] width 25 height 25
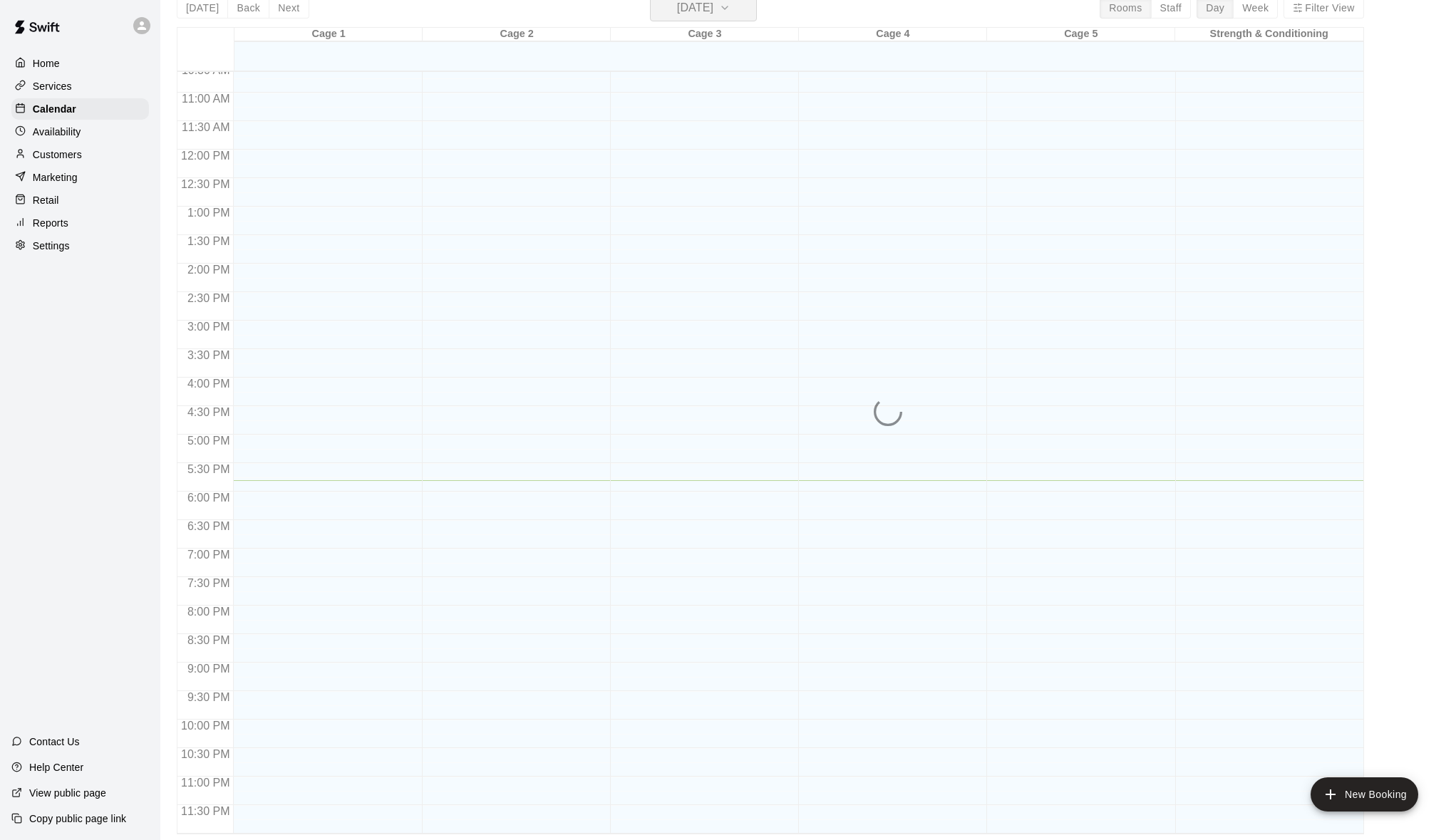
scroll to position [17, 0]
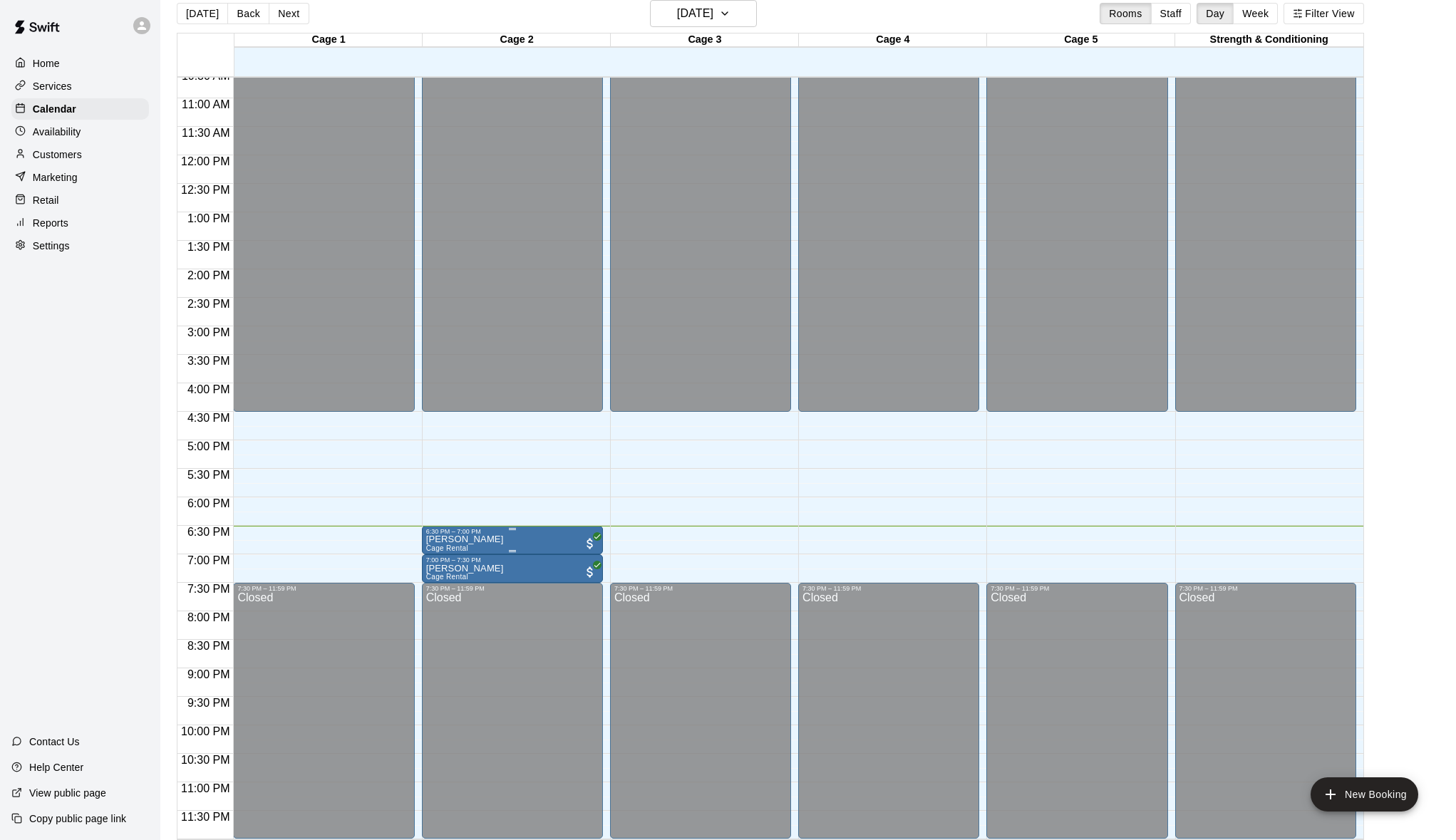
click at [490, 539] on p "[PERSON_NAME]" at bounding box center [465, 539] width 78 height 0
click at [441, 552] on icon "edit" at bounding box center [440, 554] width 13 height 13
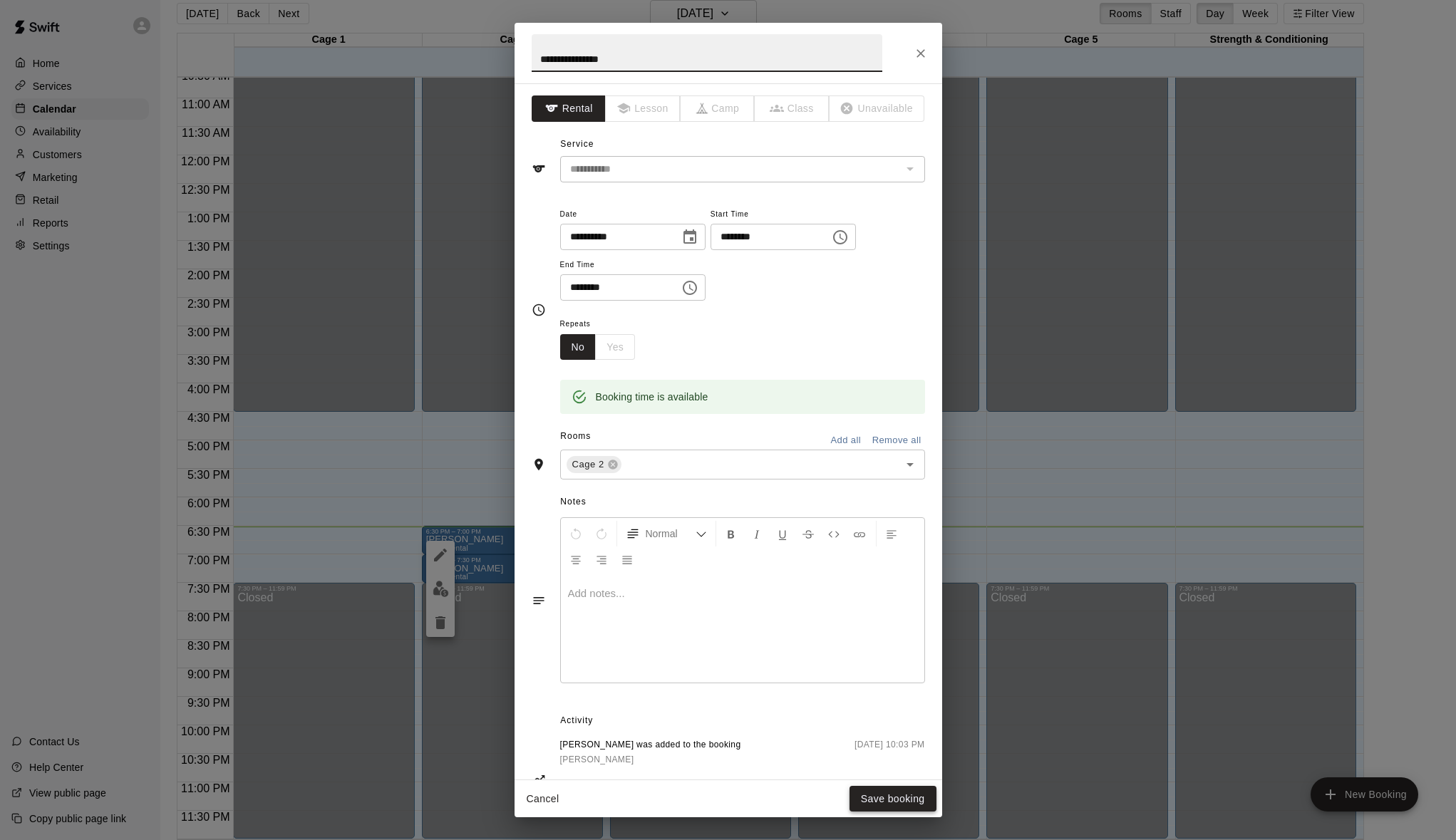
type input "**********"
click at [884, 798] on button "Save booking" at bounding box center [893, 799] width 87 height 26
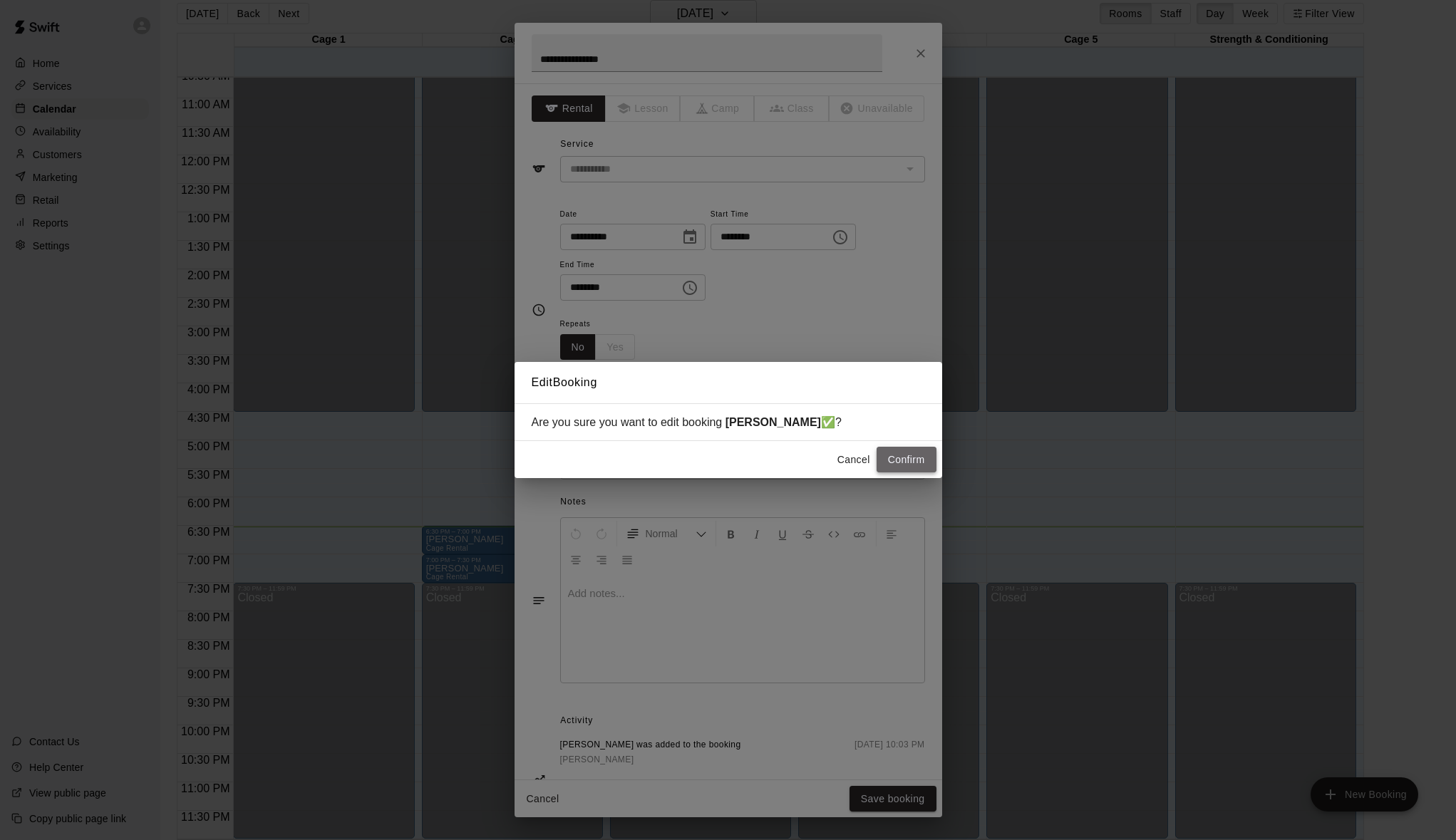
click at [913, 456] on button "Confirm" at bounding box center [906, 460] width 60 height 26
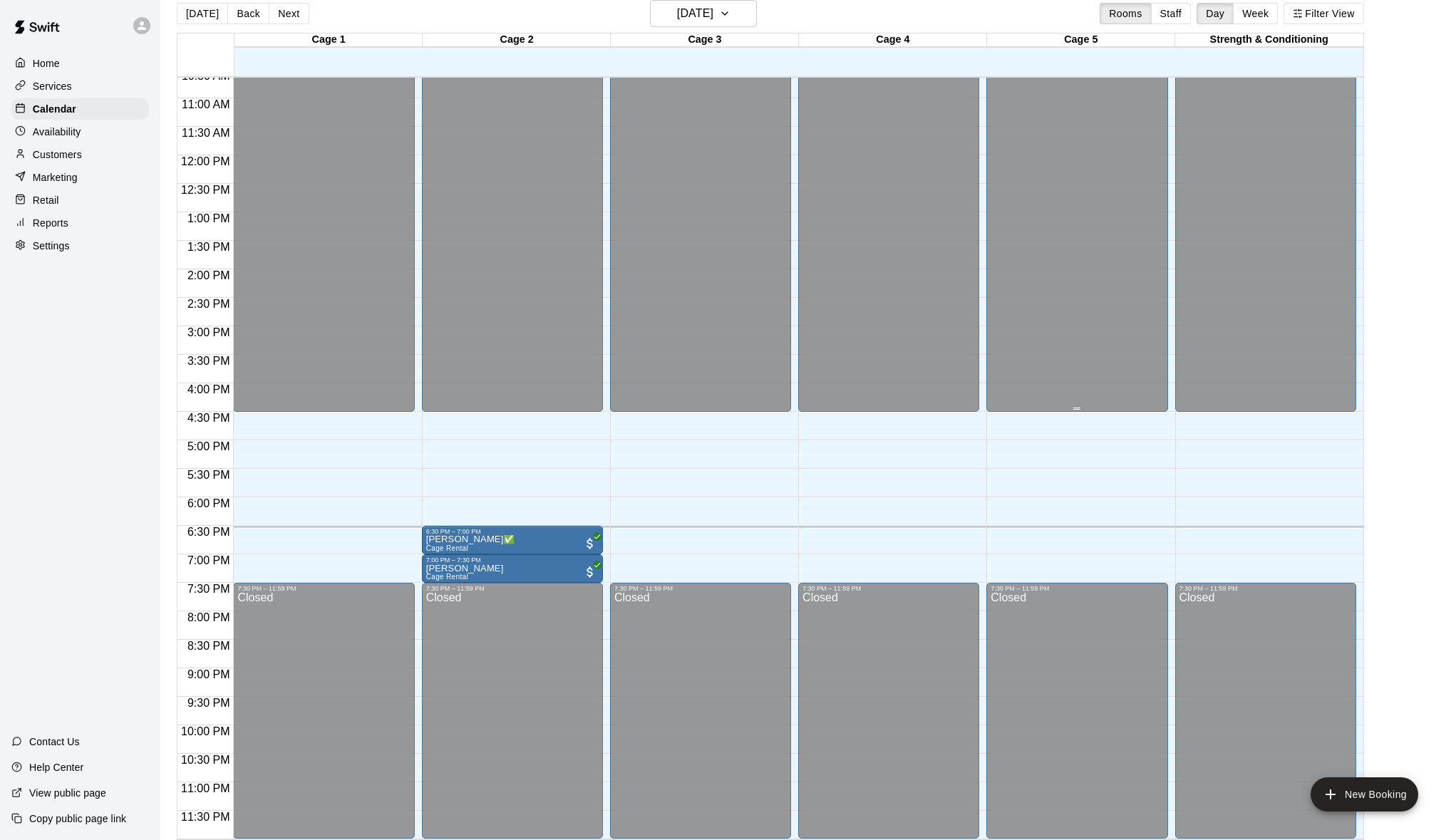
scroll to position [23, 0]
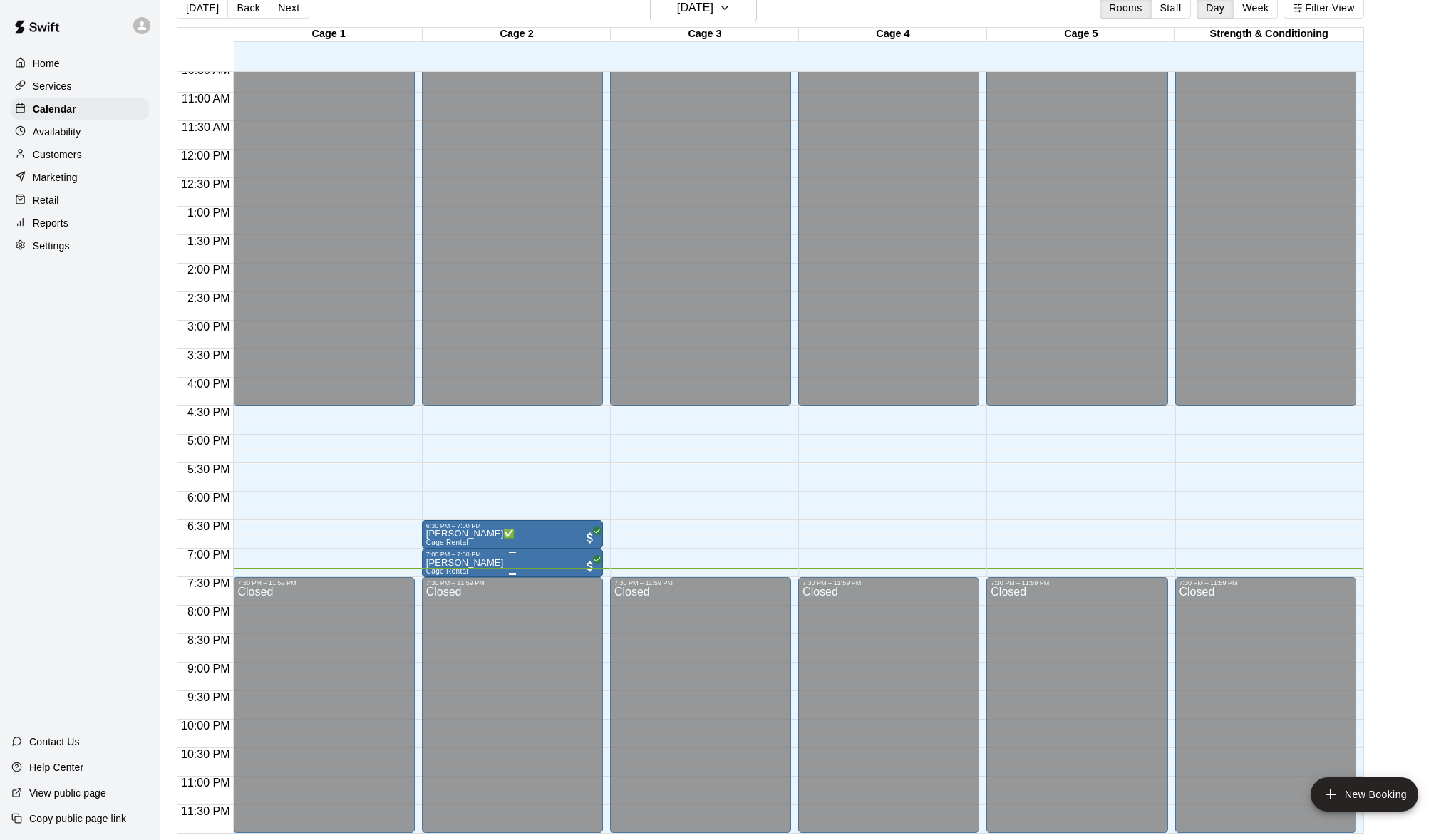
click at [444, 569] on icon "edit" at bounding box center [440, 572] width 17 height 17
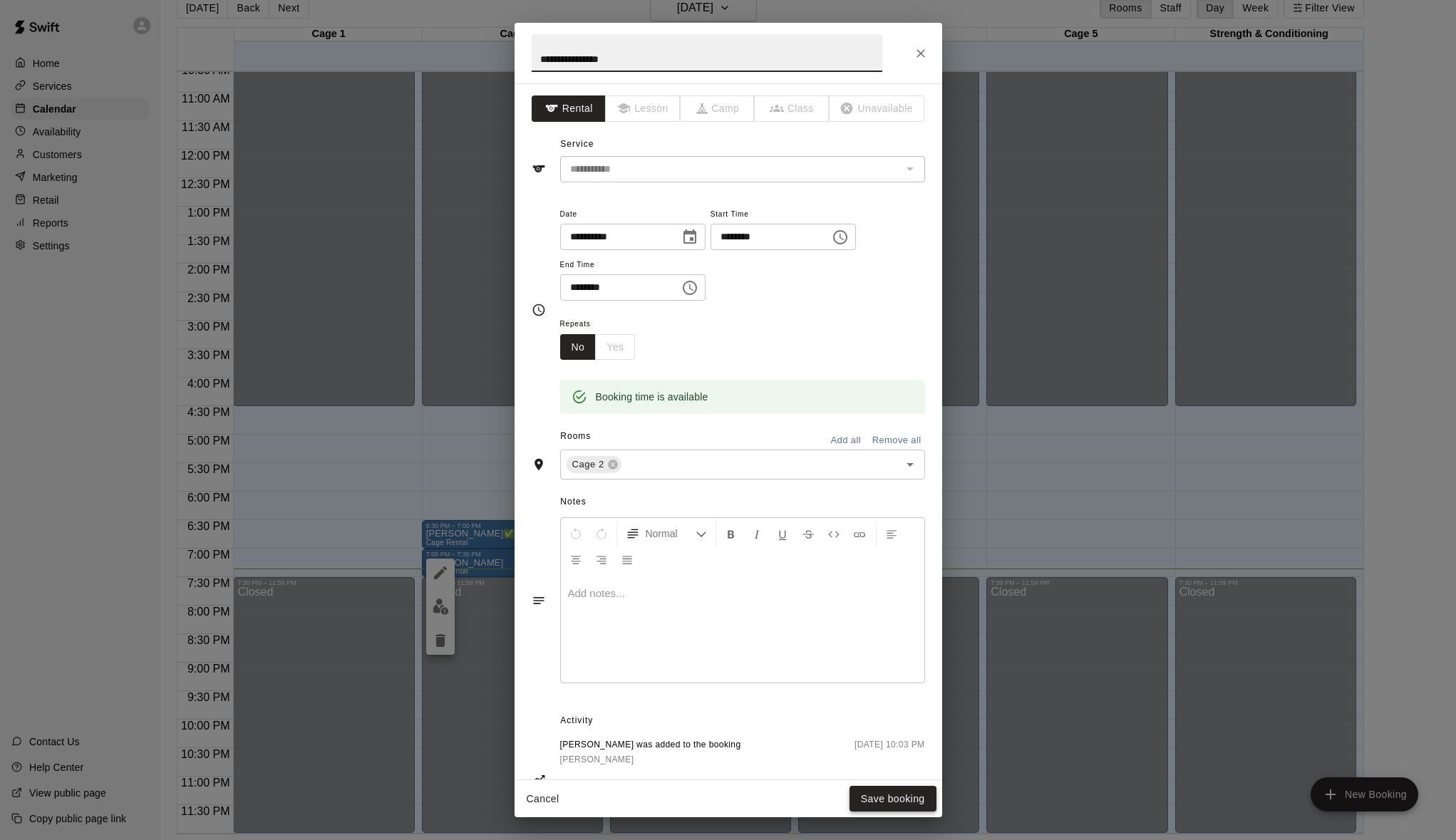
type input "**********"
click at [894, 793] on button "Save booking" at bounding box center [893, 799] width 87 height 26
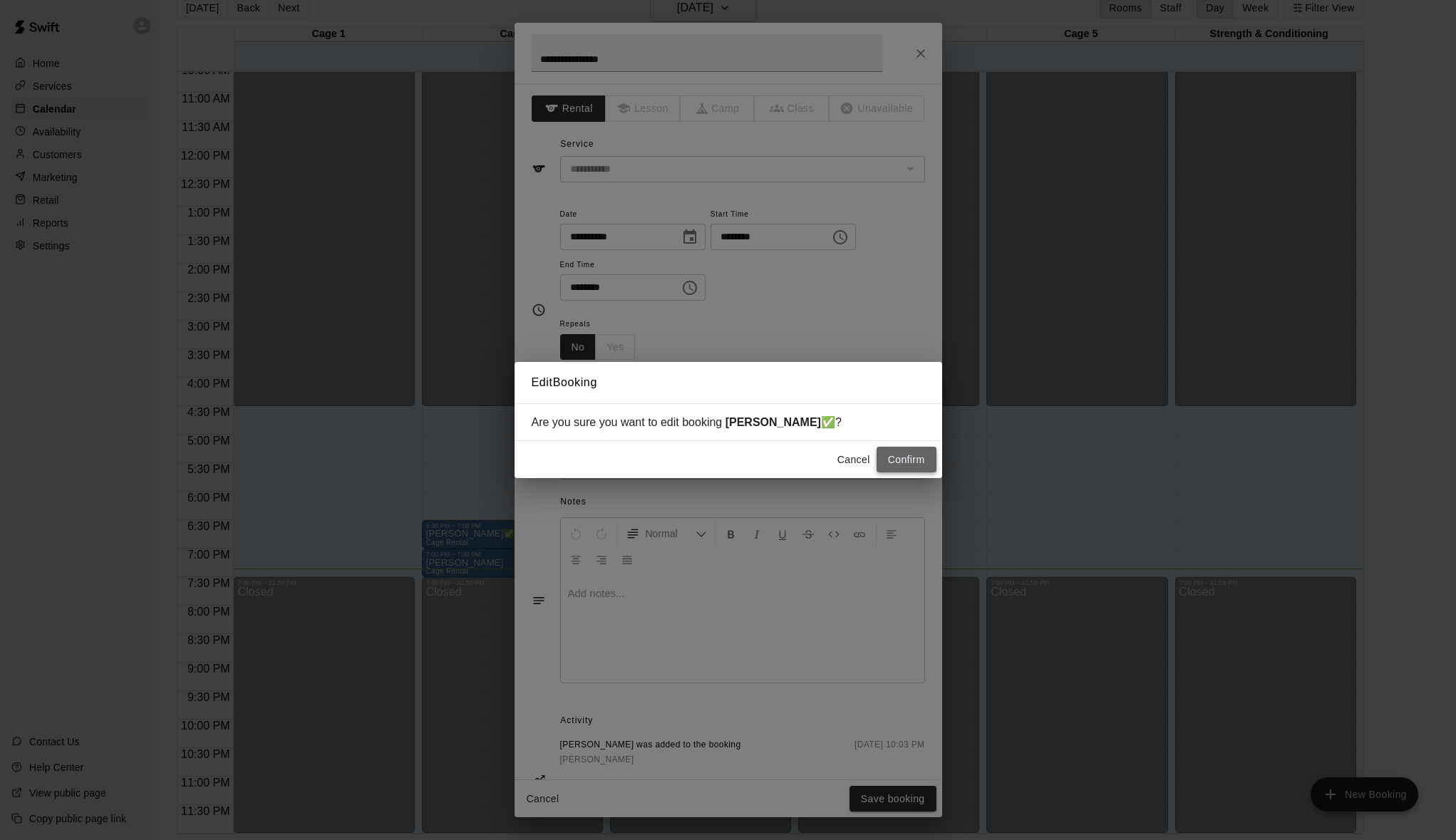
click at [900, 464] on button "Confirm" at bounding box center [906, 460] width 60 height 26
